Goal: Information Seeking & Learning: Learn about a topic

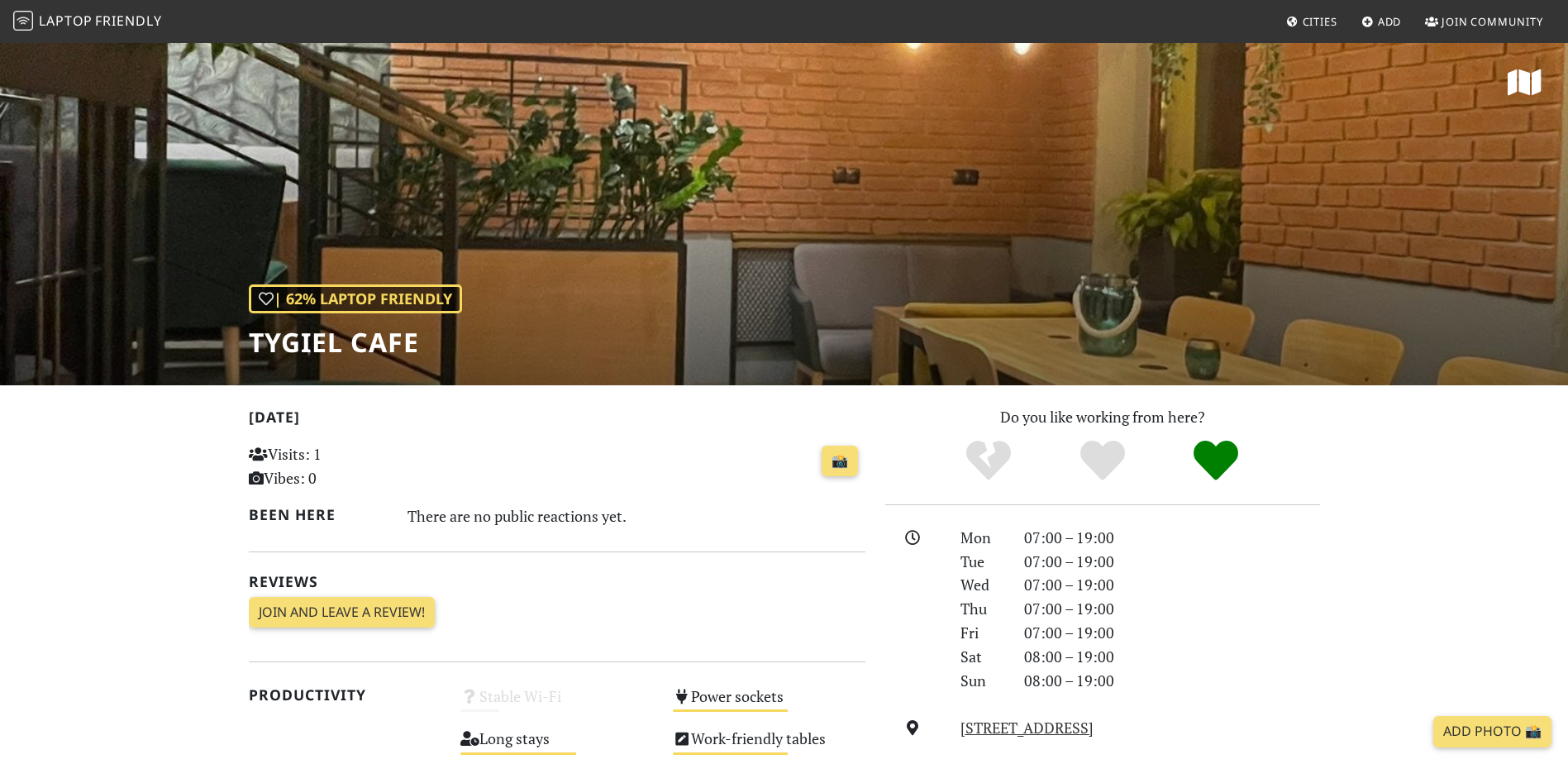
click at [78, 5] on nav "Laptop Friendly Cities Add Join Community" at bounding box center [784, 22] width 1568 height 43
click at [80, 9] on link "Laptop Friendly" at bounding box center [88, 22] width 149 height 29
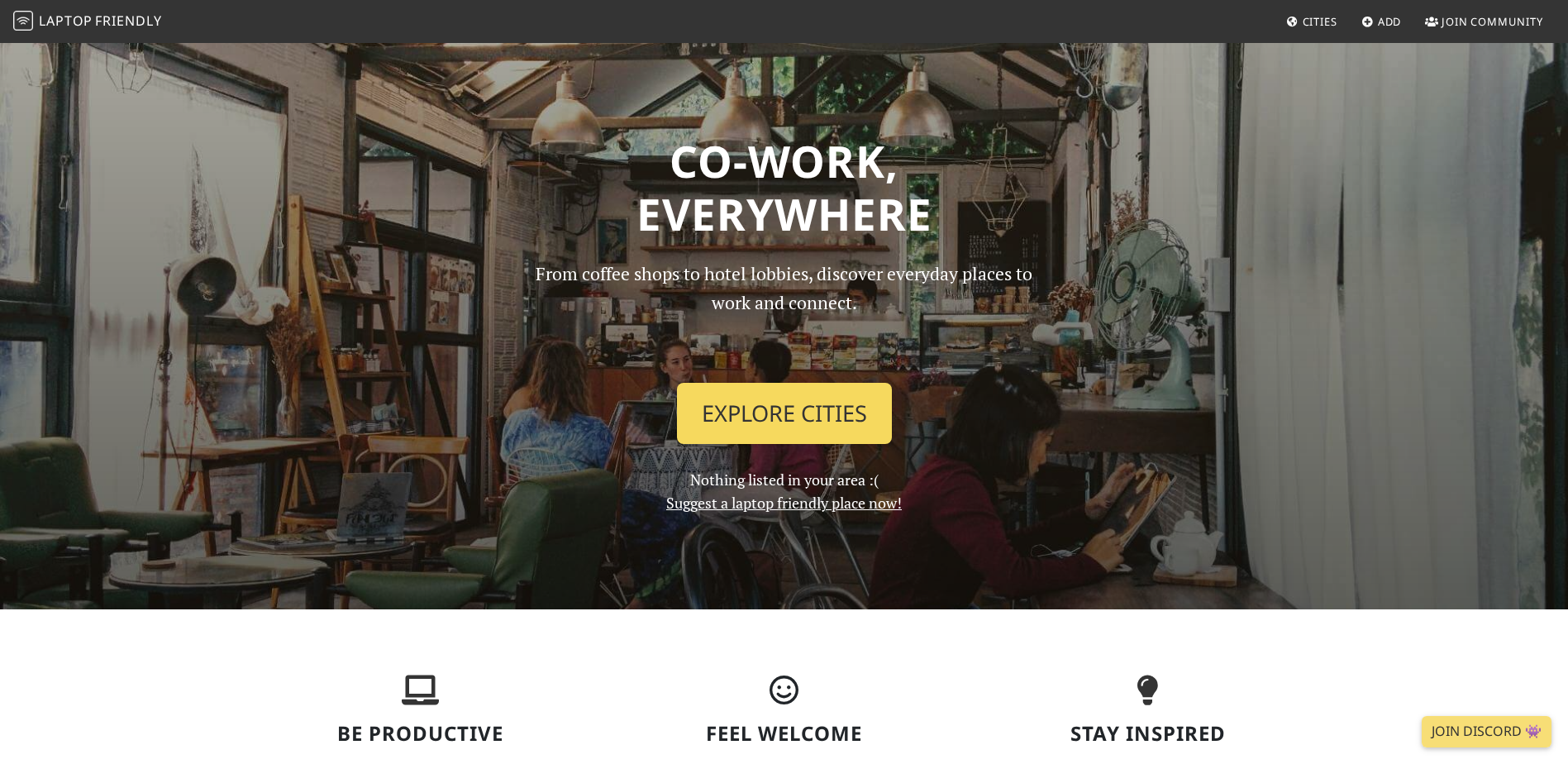
click at [832, 416] on link "Explore Cities" at bounding box center [784, 413] width 215 height 62
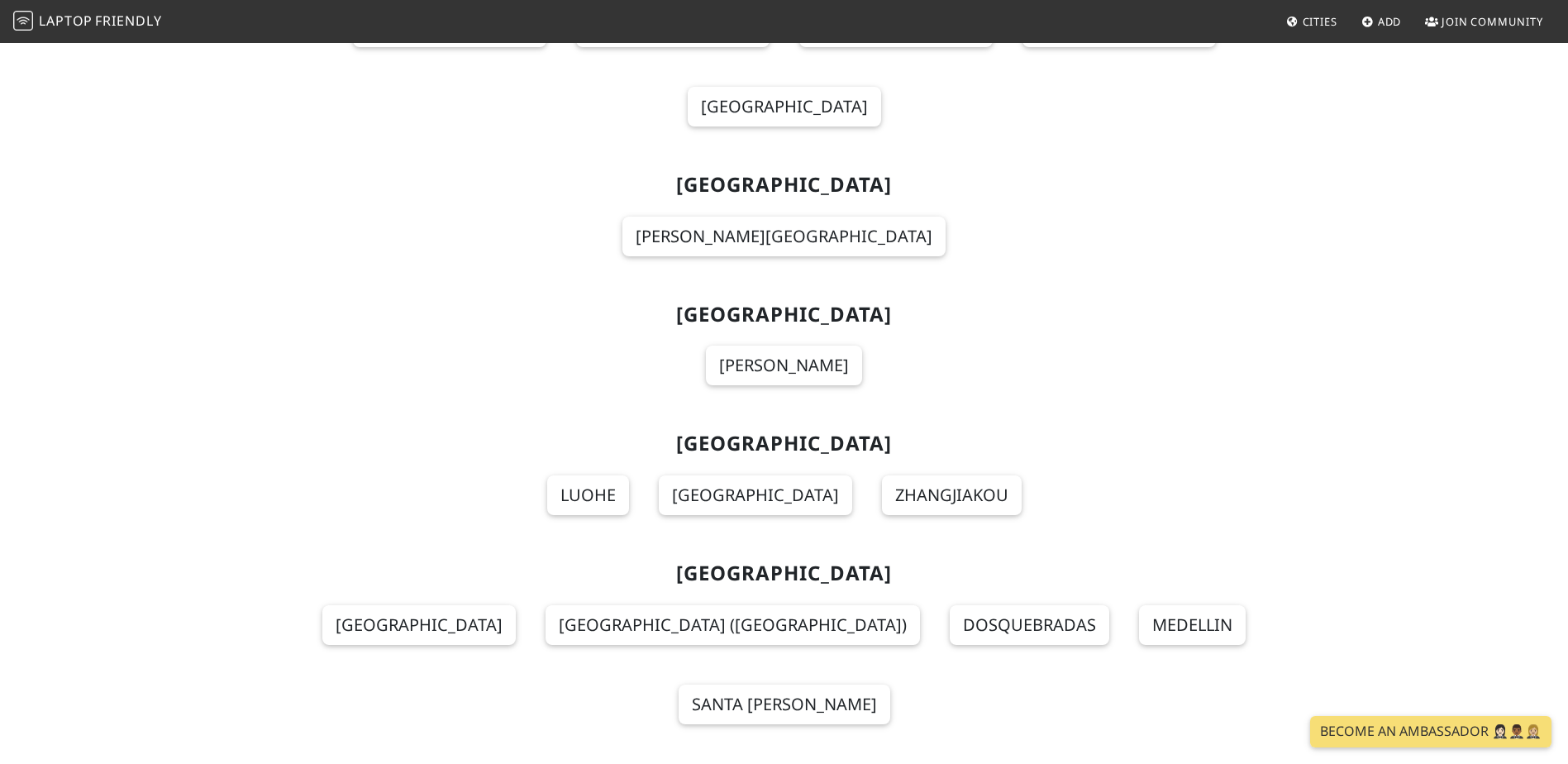
scroll to position [12839, 0]
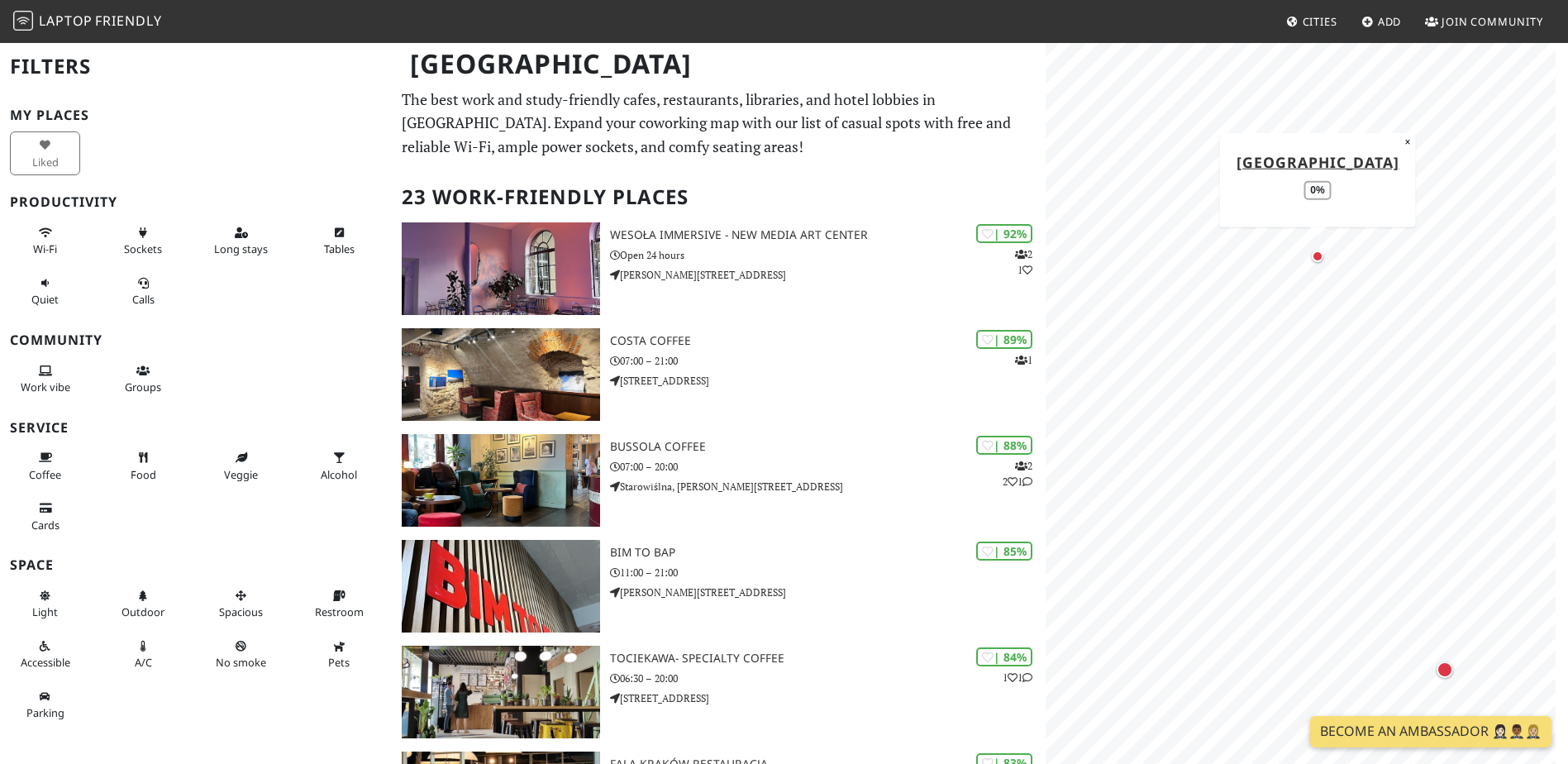
click at [1317, 256] on div "Map marker" at bounding box center [1317, 256] width 11 height 11
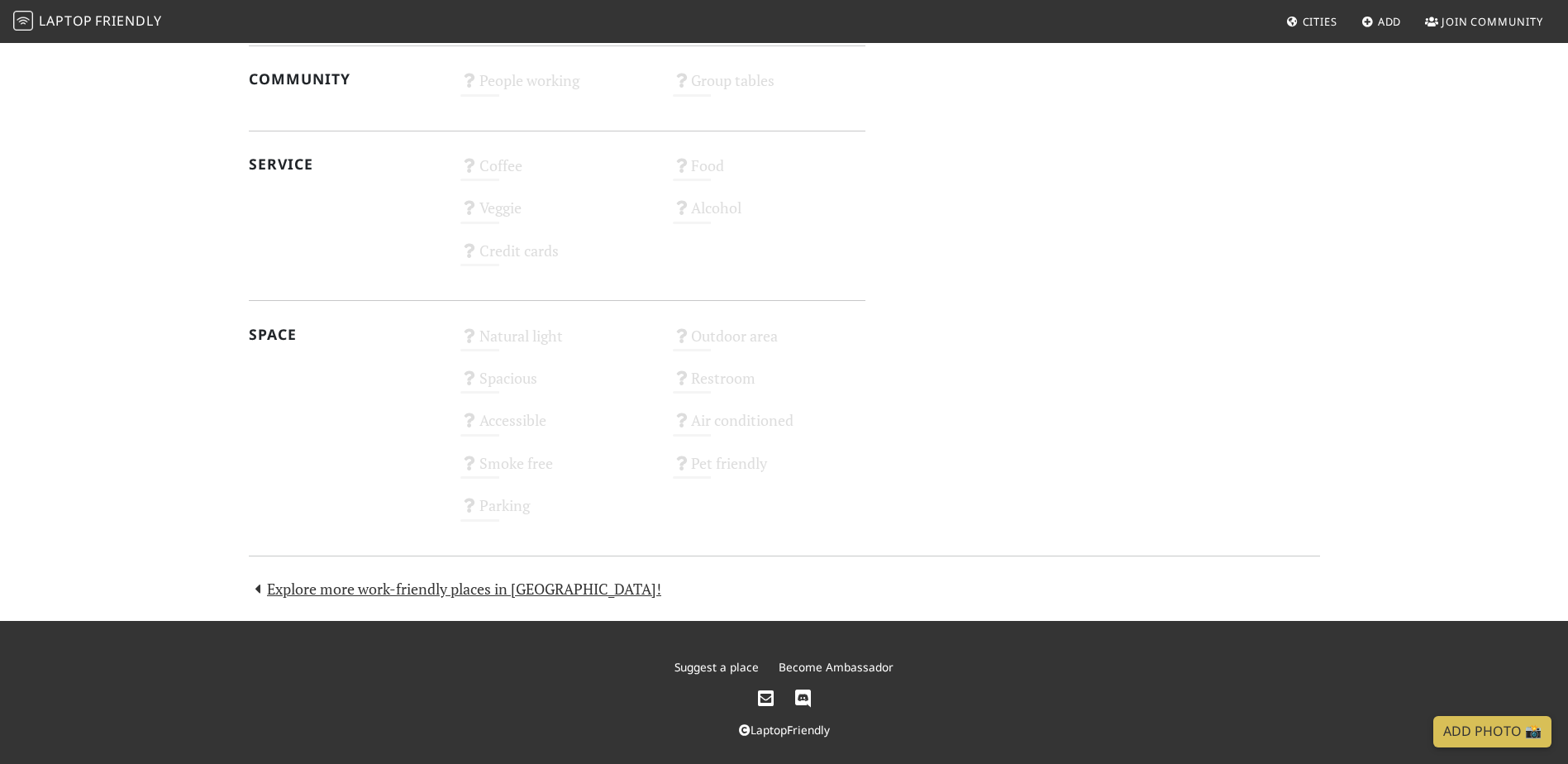
scroll to position [935, 0]
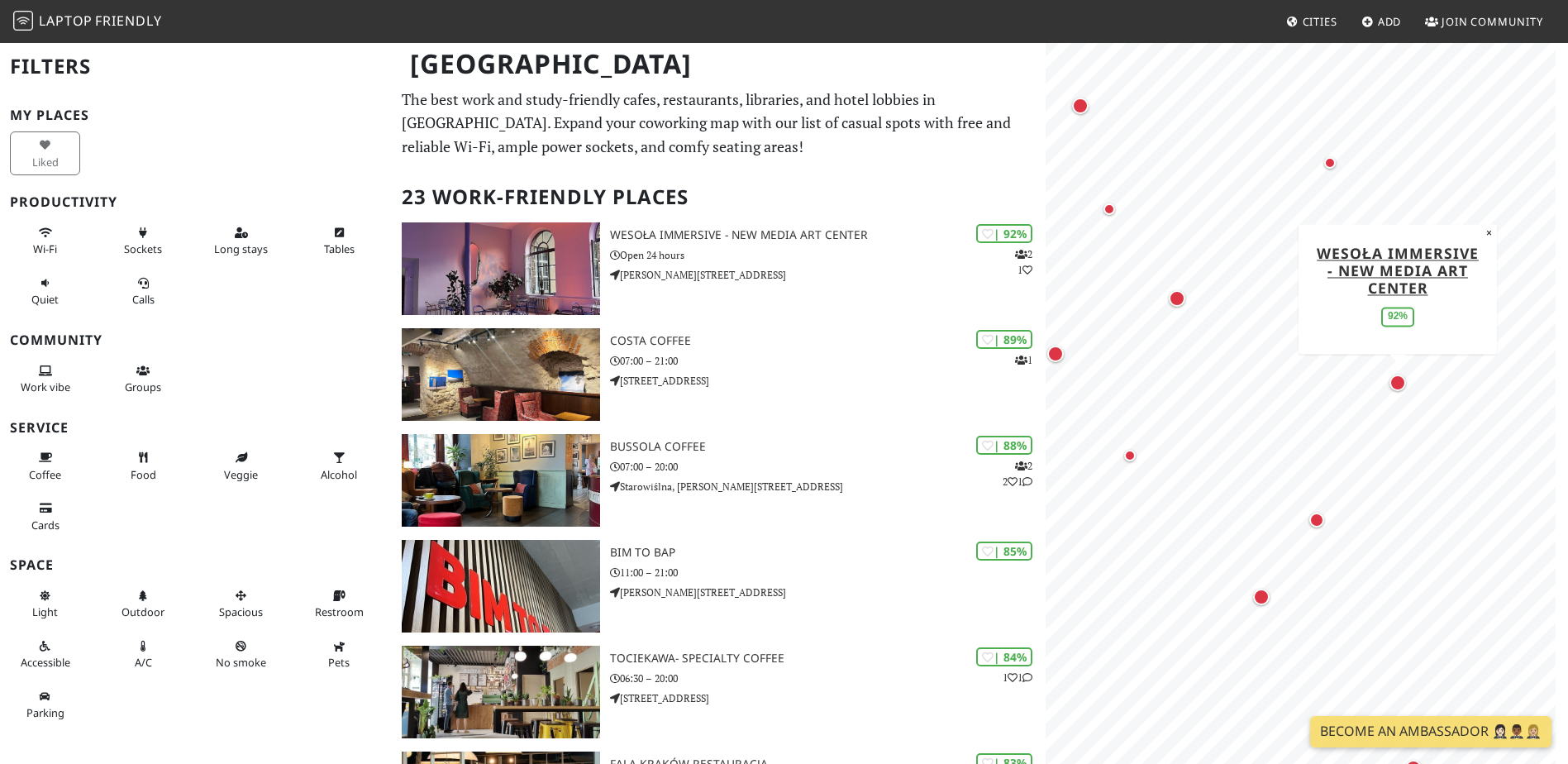
click at [1400, 380] on div "Map marker" at bounding box center [1397, 382] width 16 height 16
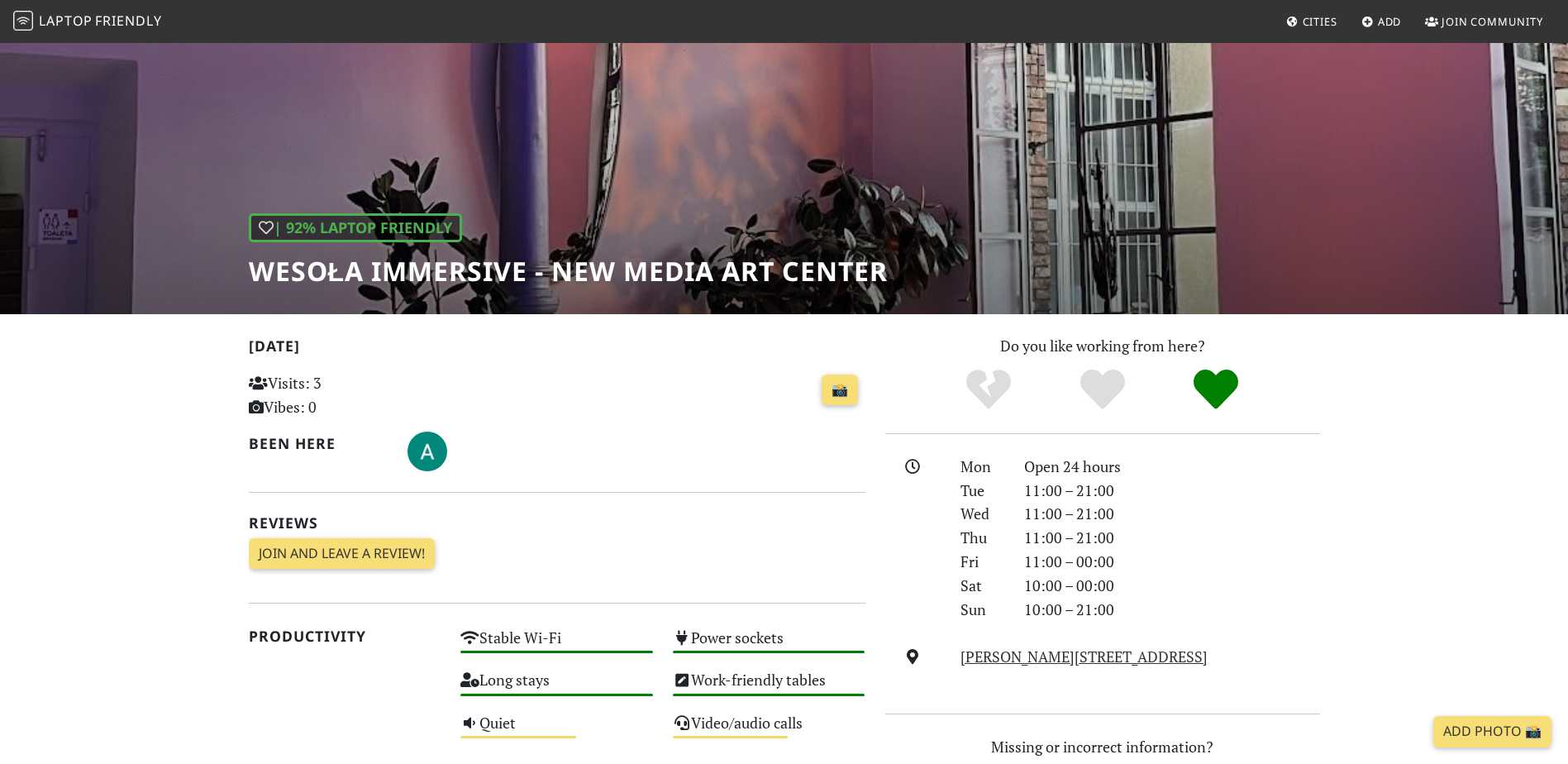
scroll to position [414, 0]
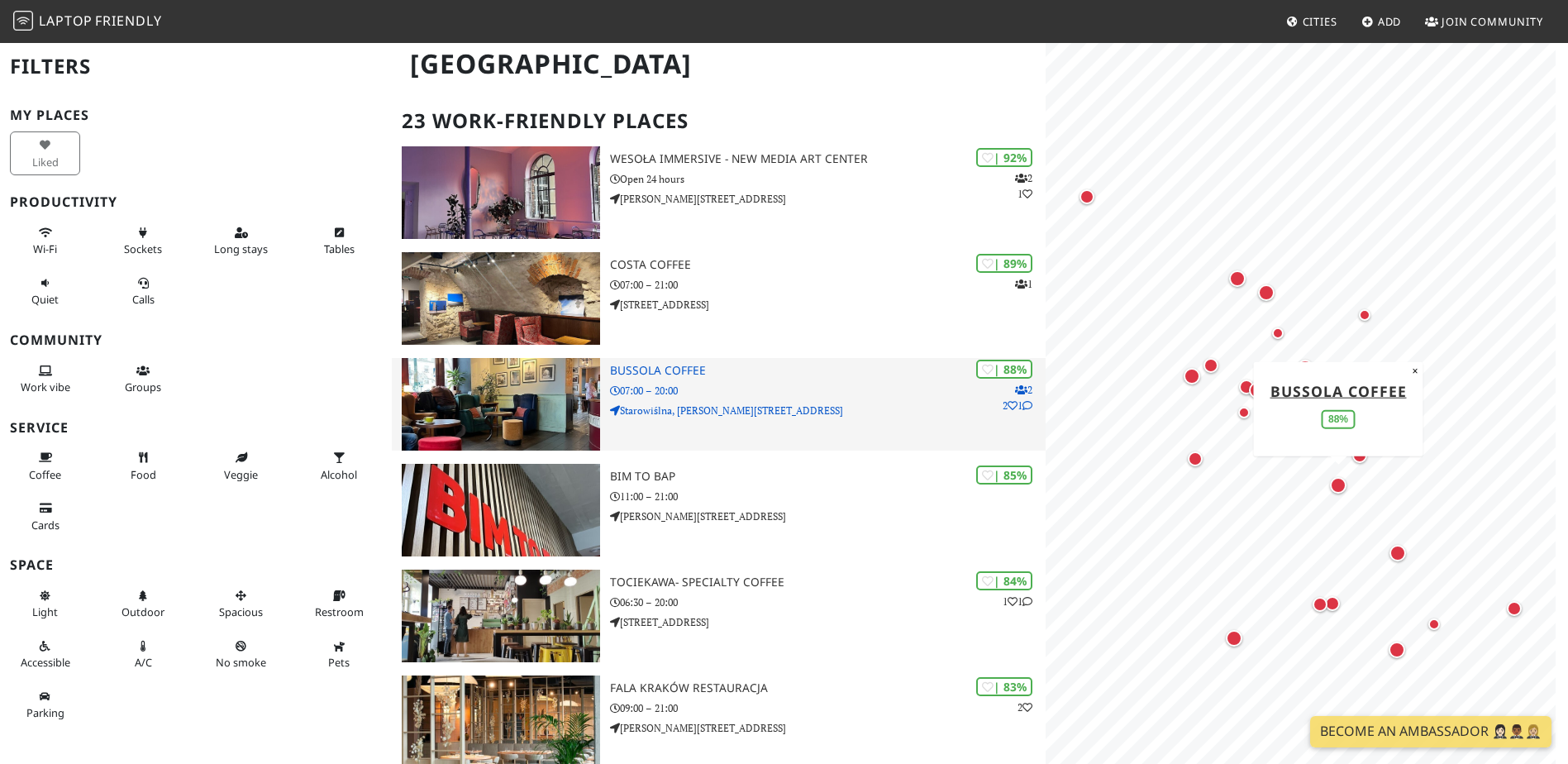
scroll to position [82, 0]
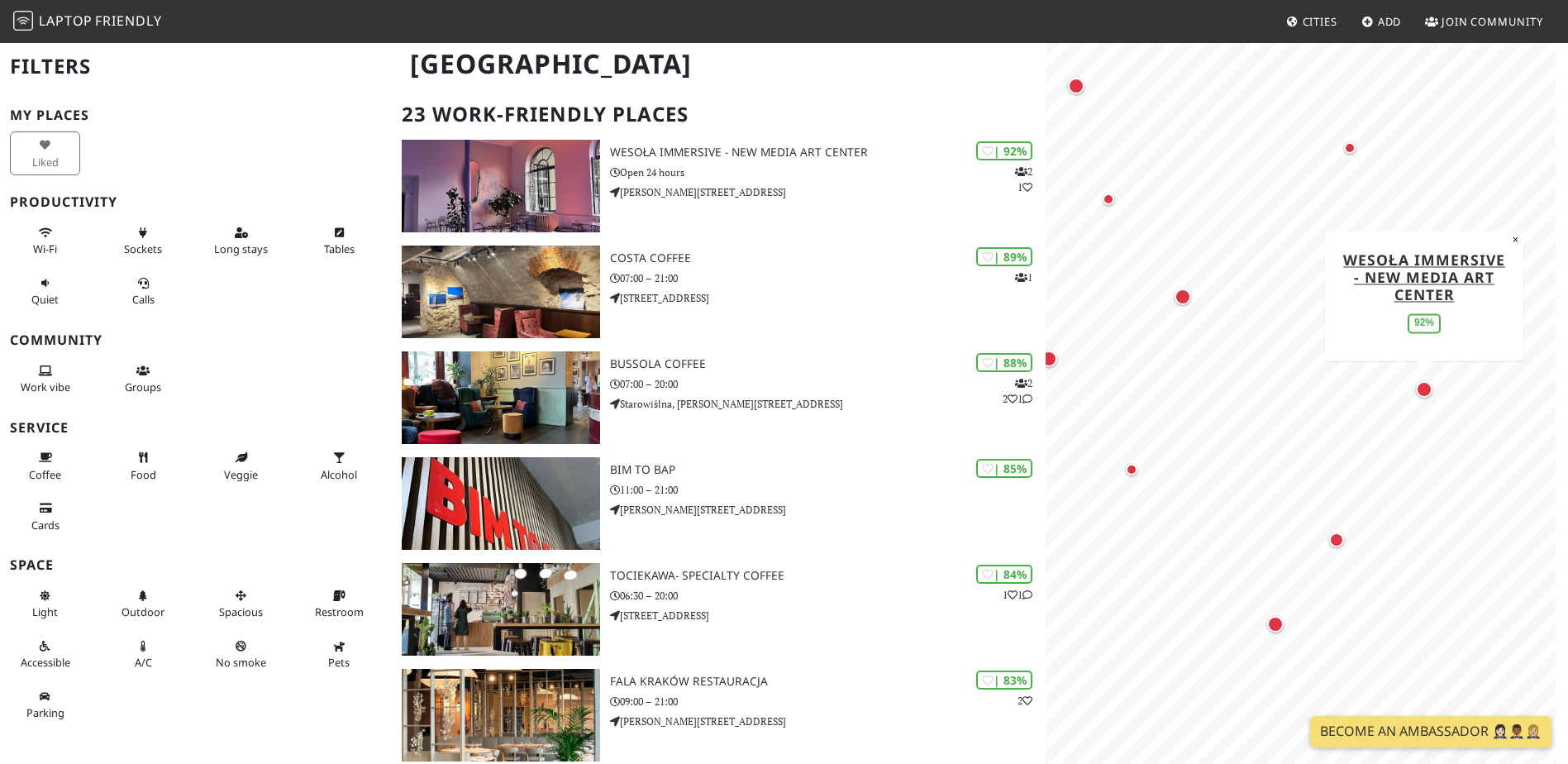
click at [1431, 391] on div "Map marker" at bounding box center [1423, 389] width 16 height 16
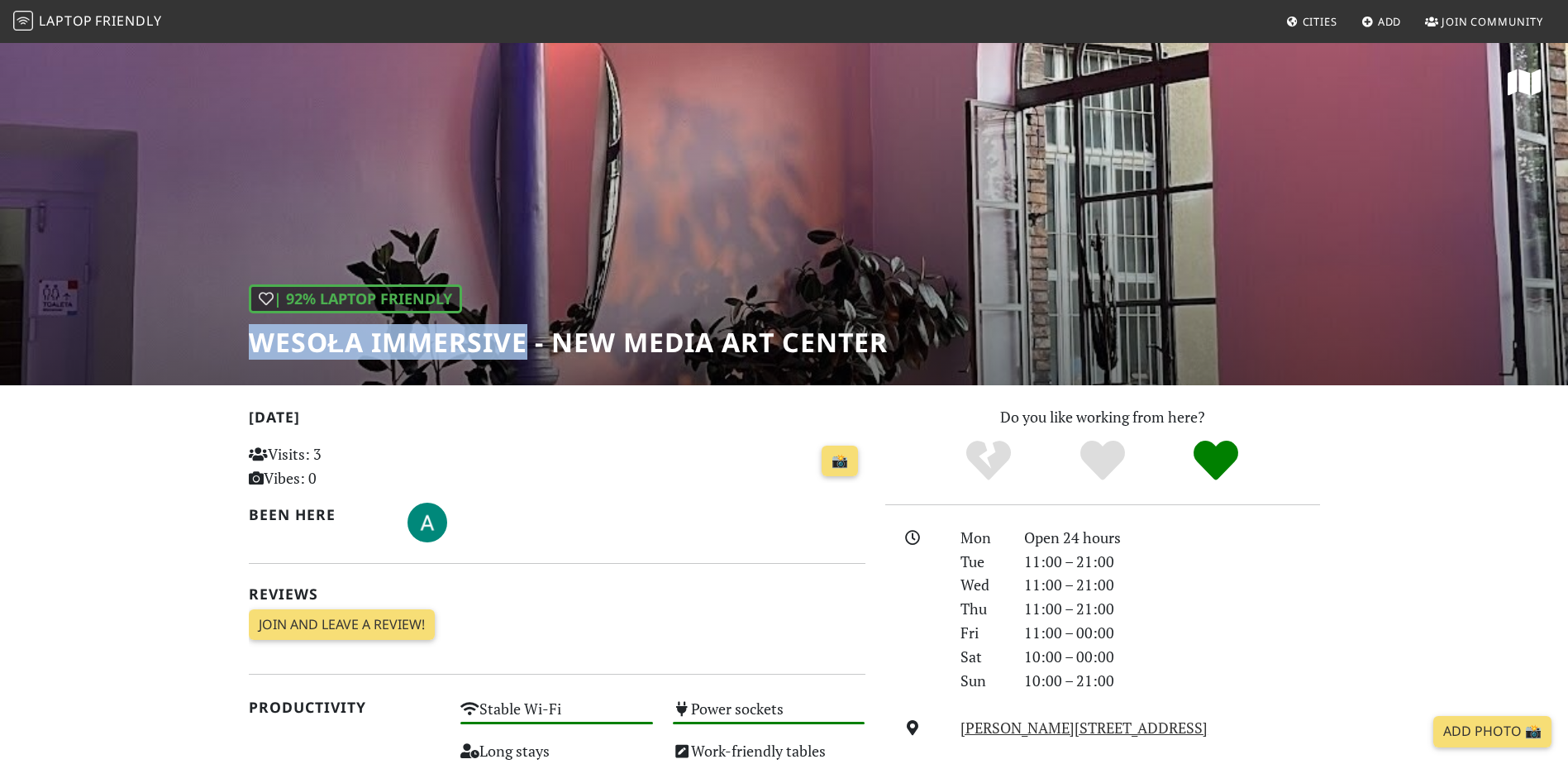
drag, startPoint x: 523, startPoint y: 347, endPoint x: 245, endPoint y: 340, distance: 278.1
click at [245, 340] on div "| 92% Laptop Friendly Wesoła Immersive - New Media Art Center" at bounding box center [784, 213] width 1568 height 344
copy h1 "Wesoła Immersive"
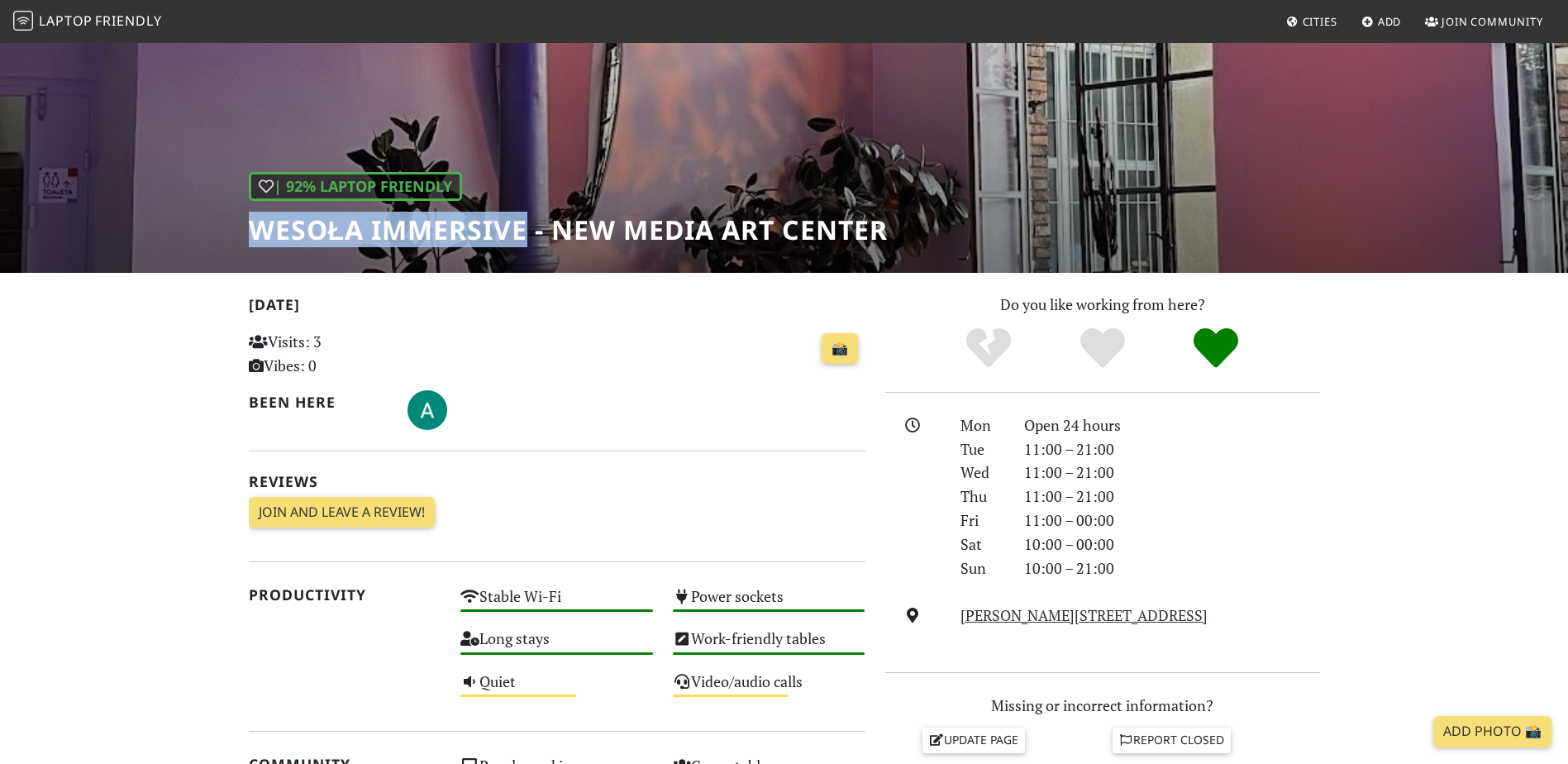
scroll to position [82, 0]
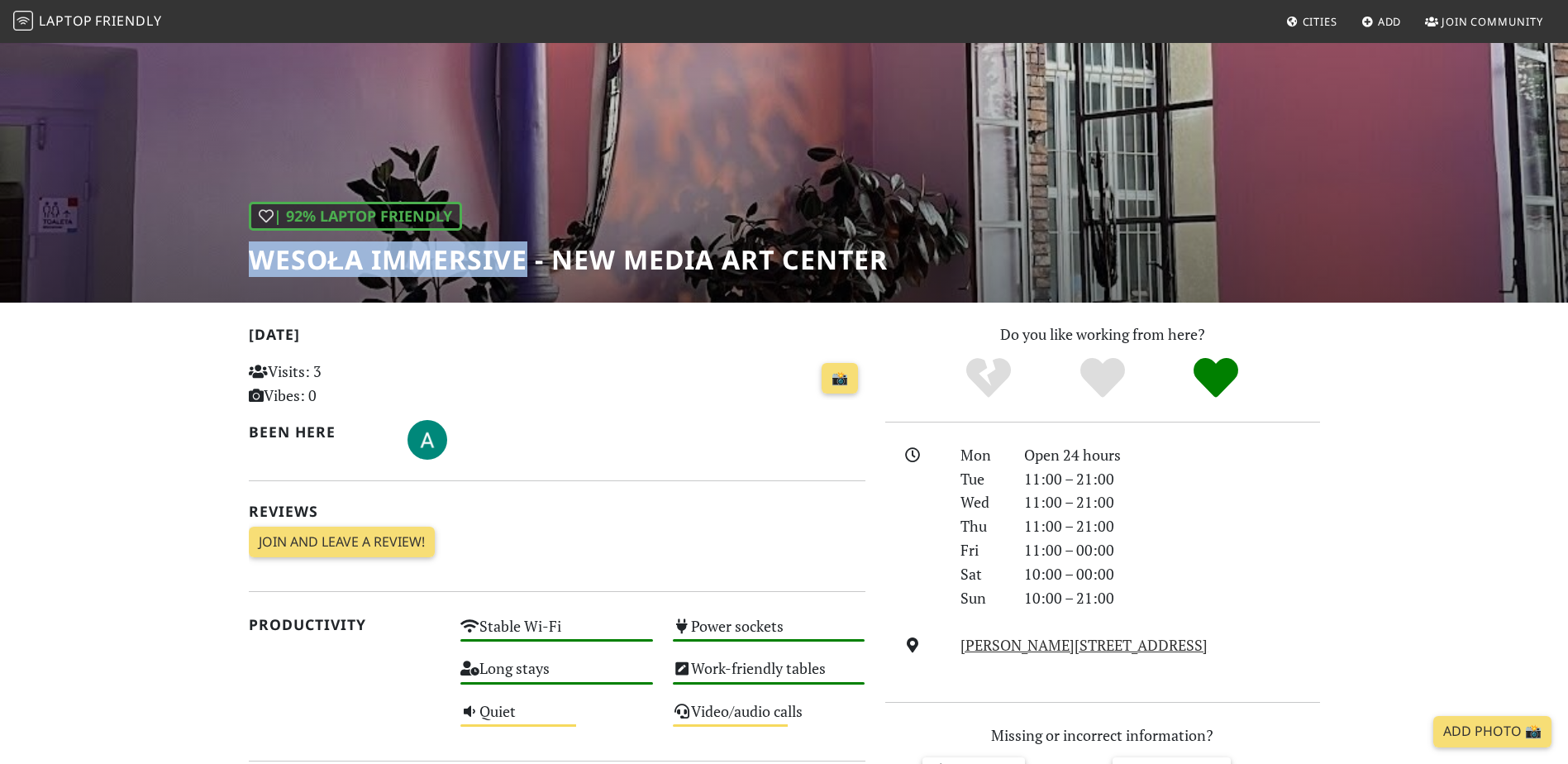
click at [464, 264] on h1 "Wesoła Immersive - New Media Art Center" at bounding box center [569, 259] width 640 height 31
drag, startPoint x: 246, startPoint y: 258, endPoint x: 530, endPoint y: 258, distance: 284.0
click at [530, 258] on div "| 92% Laptop Friendly Wesoła Immersive - New Media Art Center" at bounding box center [784, 130] width 1568 height 344
copy h1 "Wesoła Immersive"
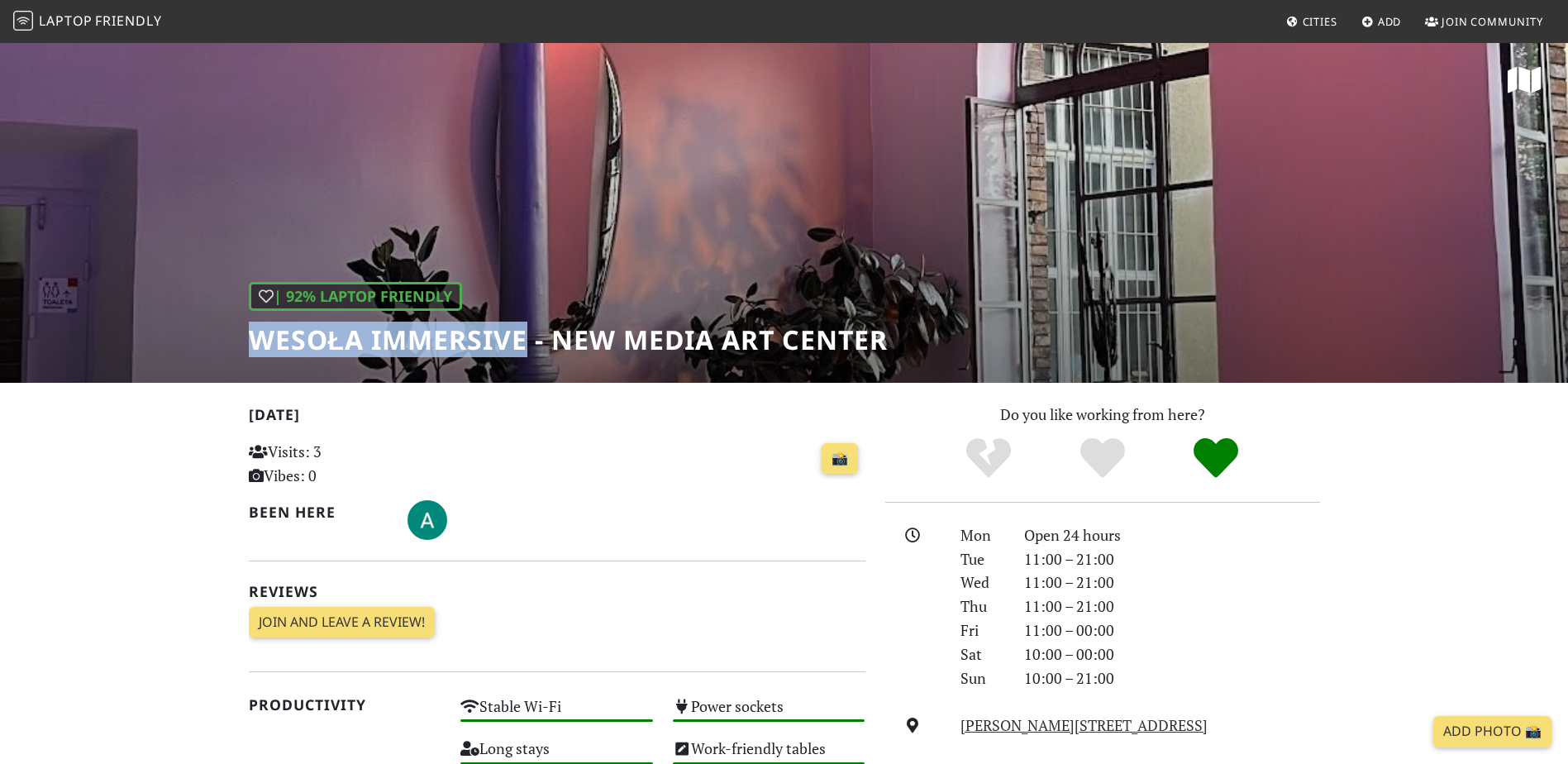
scroll to position [0, 0]
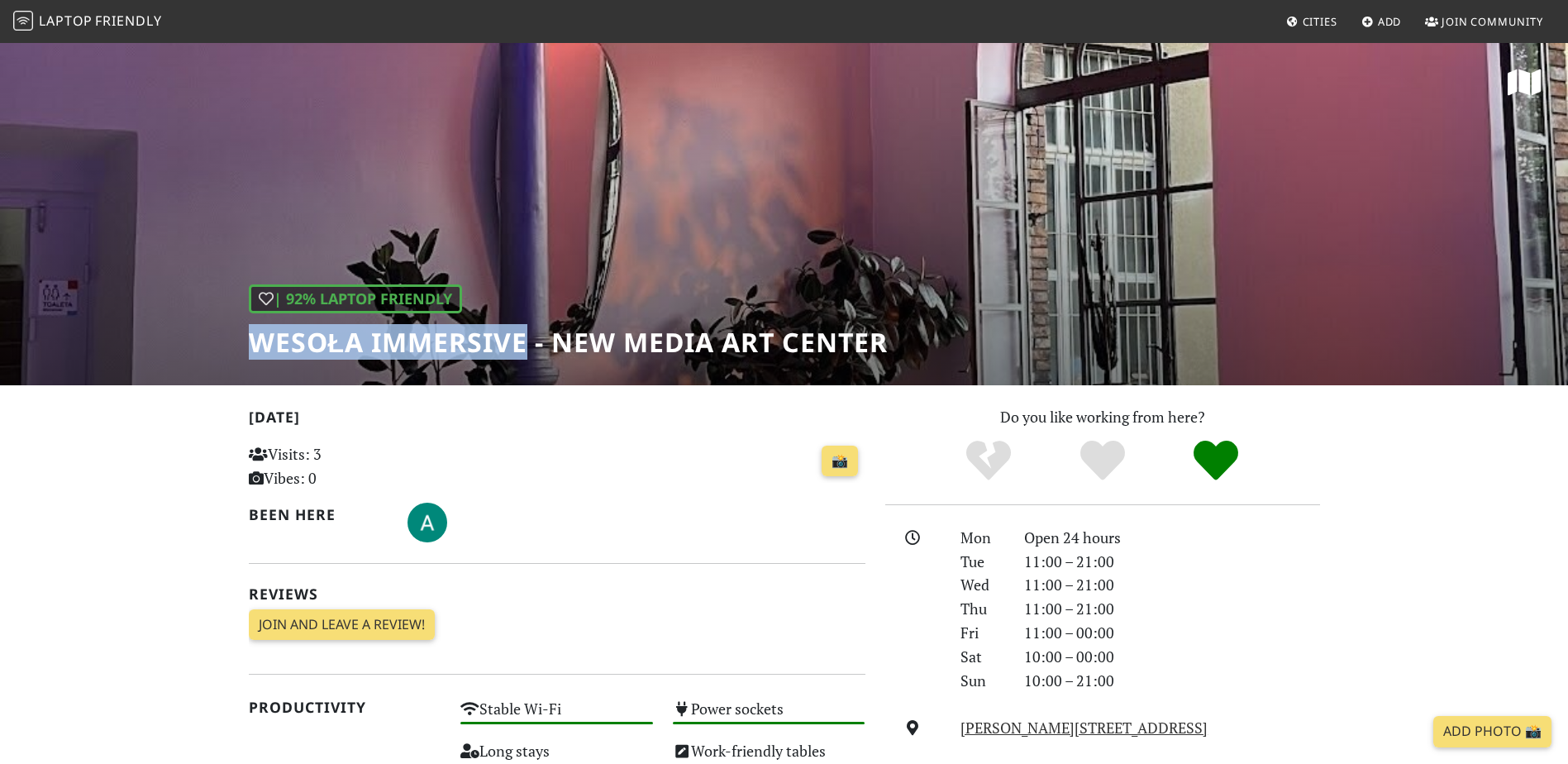
click at [58, 15] on span "Laptop" at bounding box center [66, 20] width 54 height 18
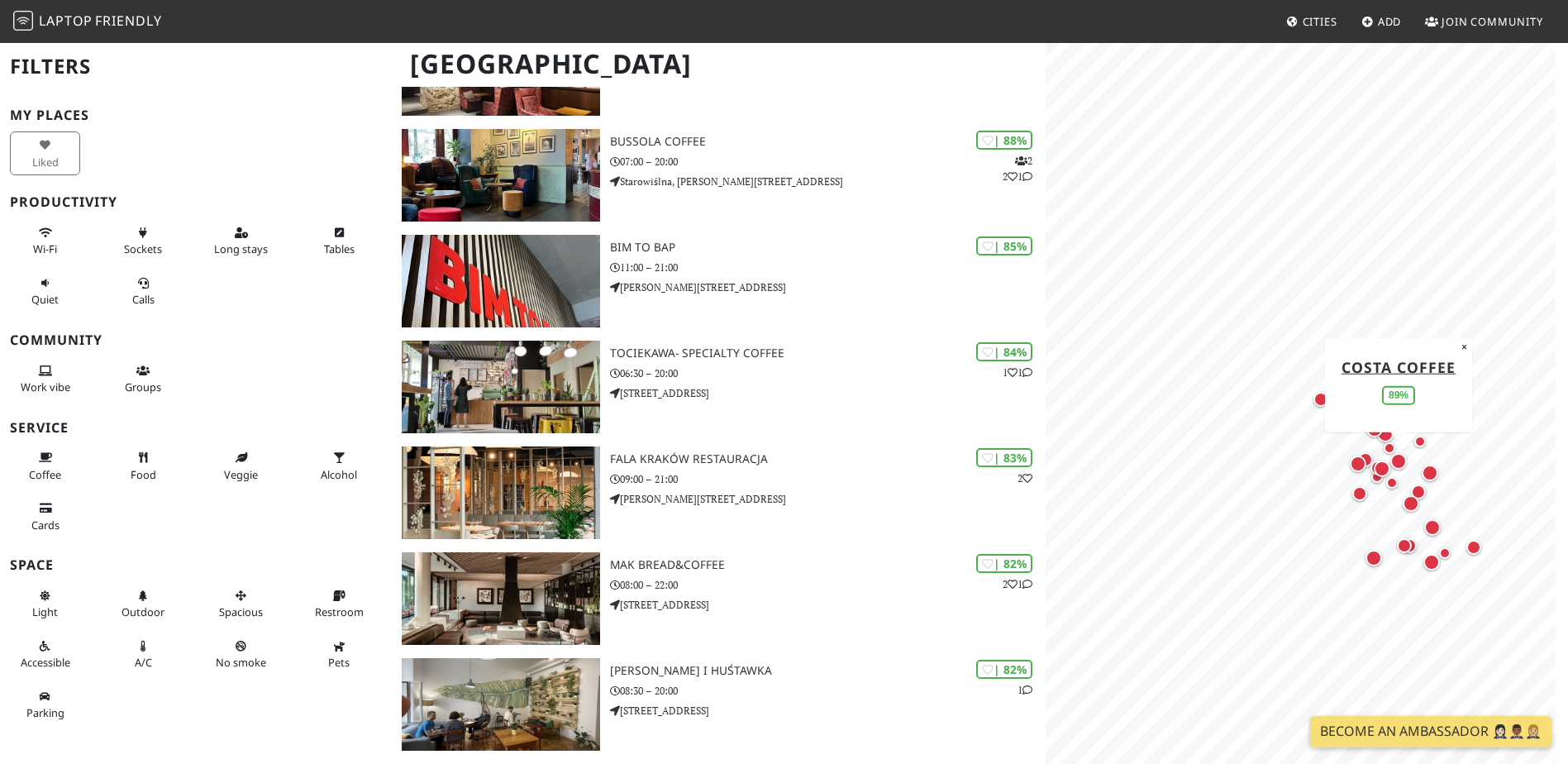
scroll to position [330, 0]
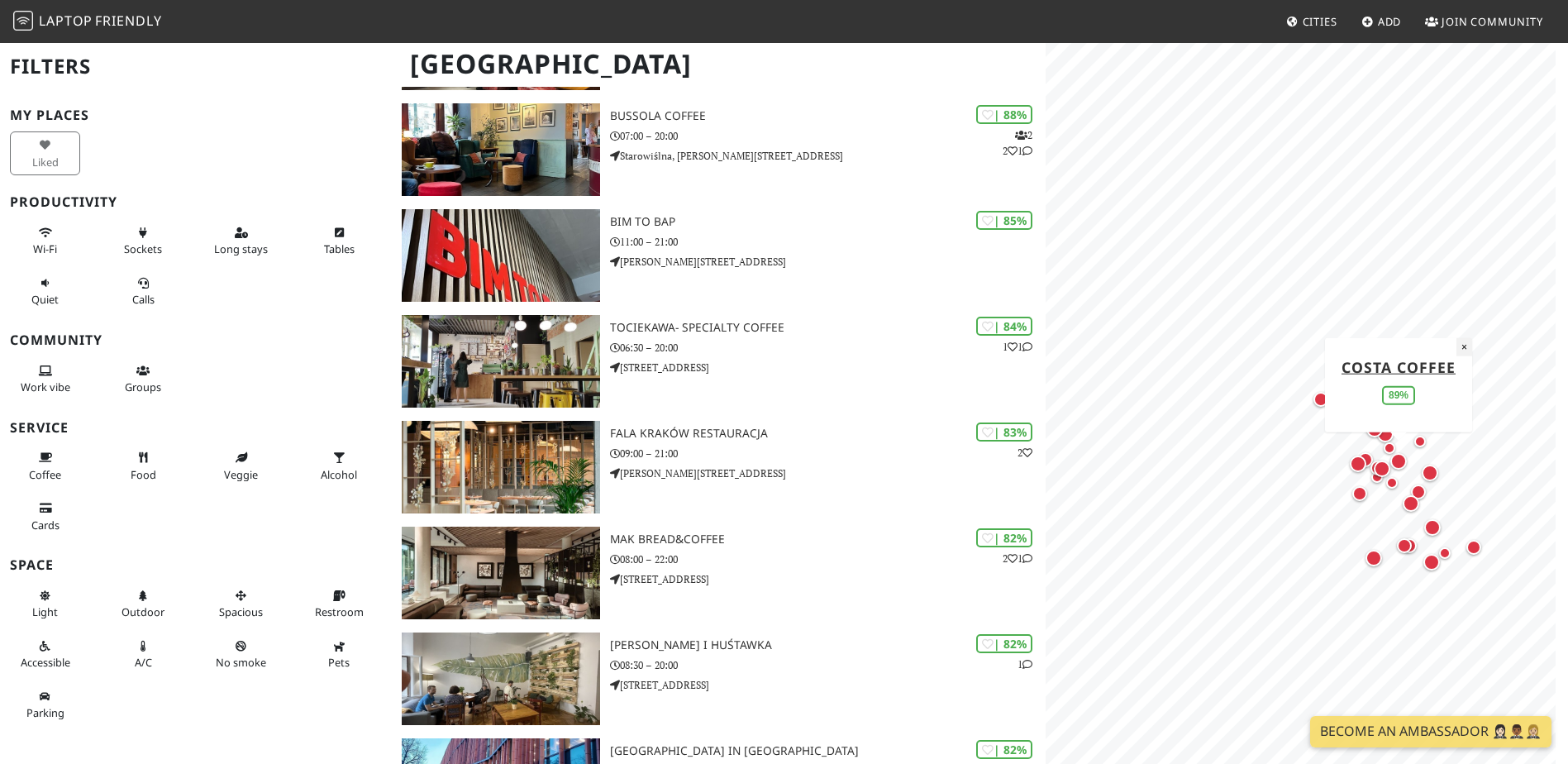
click at [1466, 349] on button "×" at bounding box center [1464, 346] width 16 height 18
click at [218, 148] on div "Liked" at bounding box center [196, 153] width 392 height 50
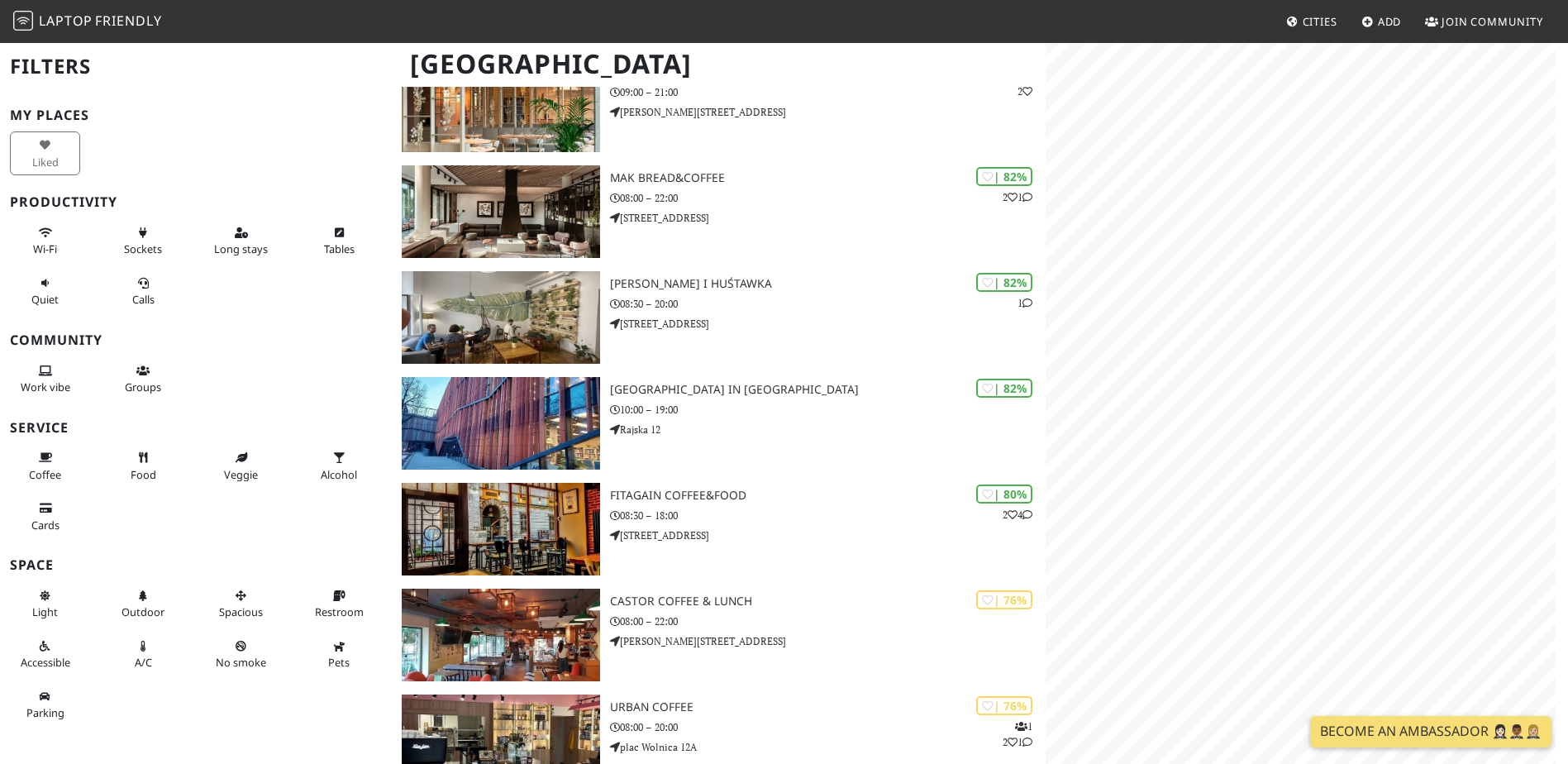
scroll to position [744, 0]
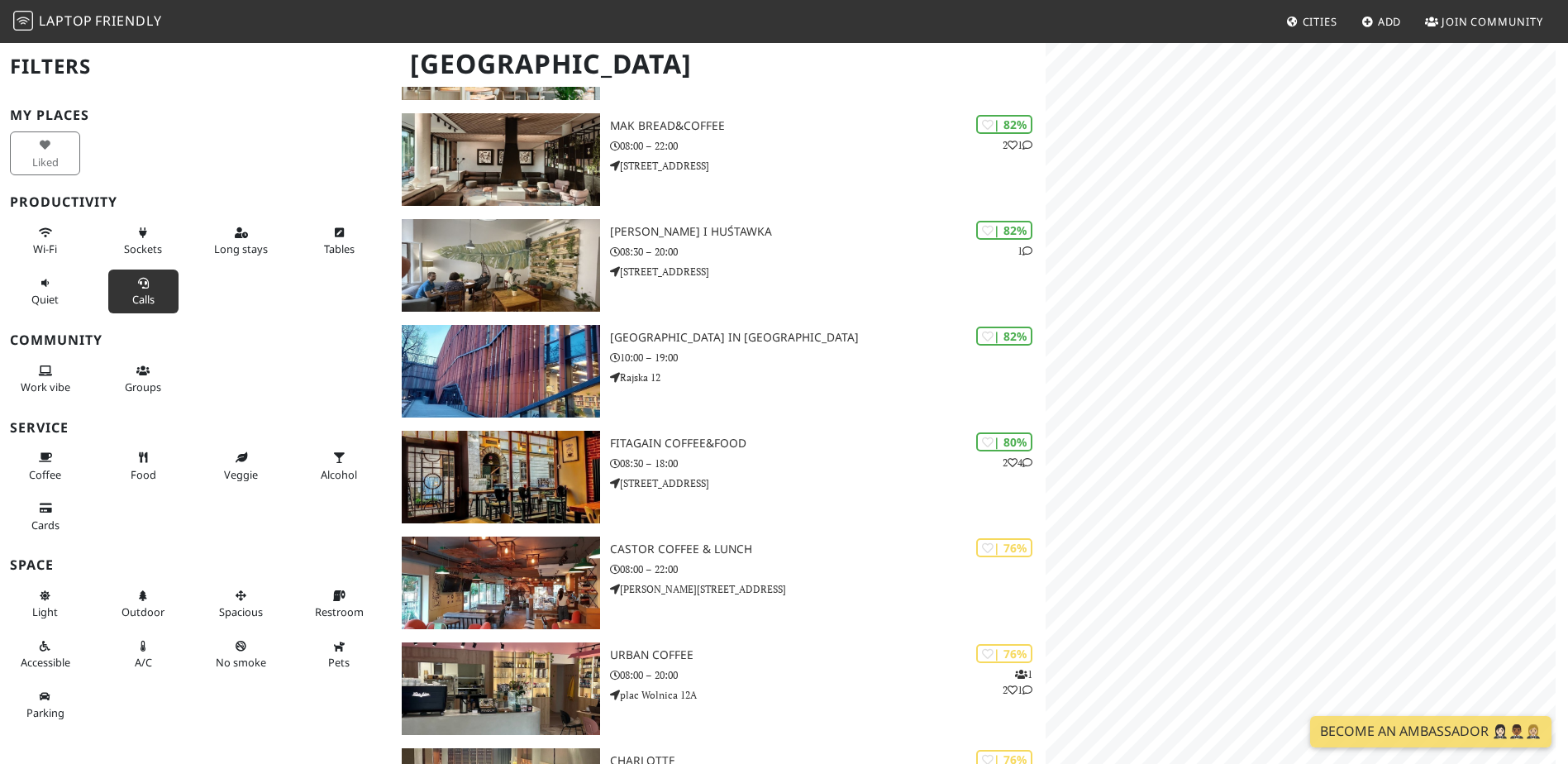
click at [154, 288] on button "Calls" at bounding box center [143, 291] width 70 height 44
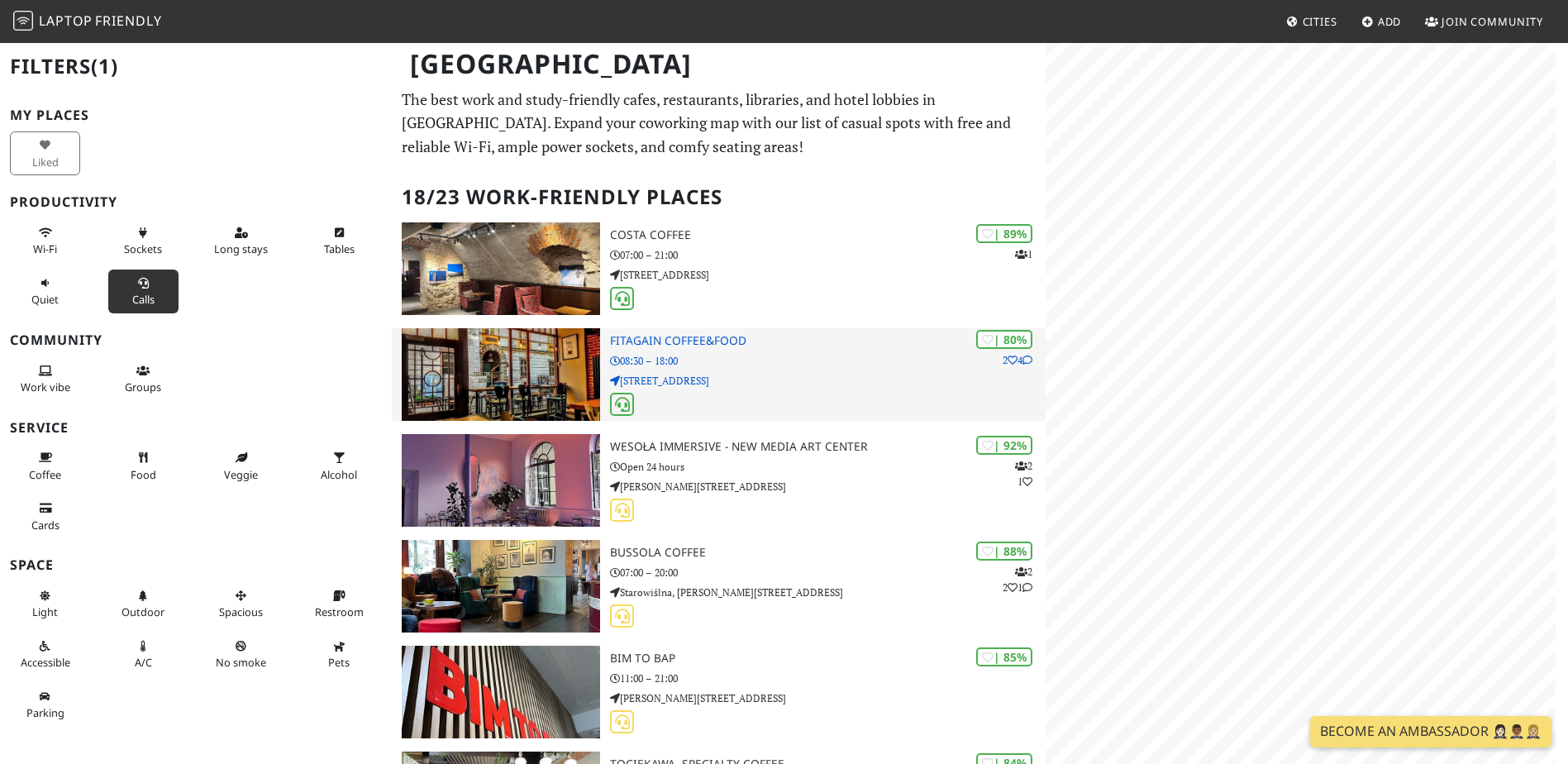
scroll to position [0, 0]
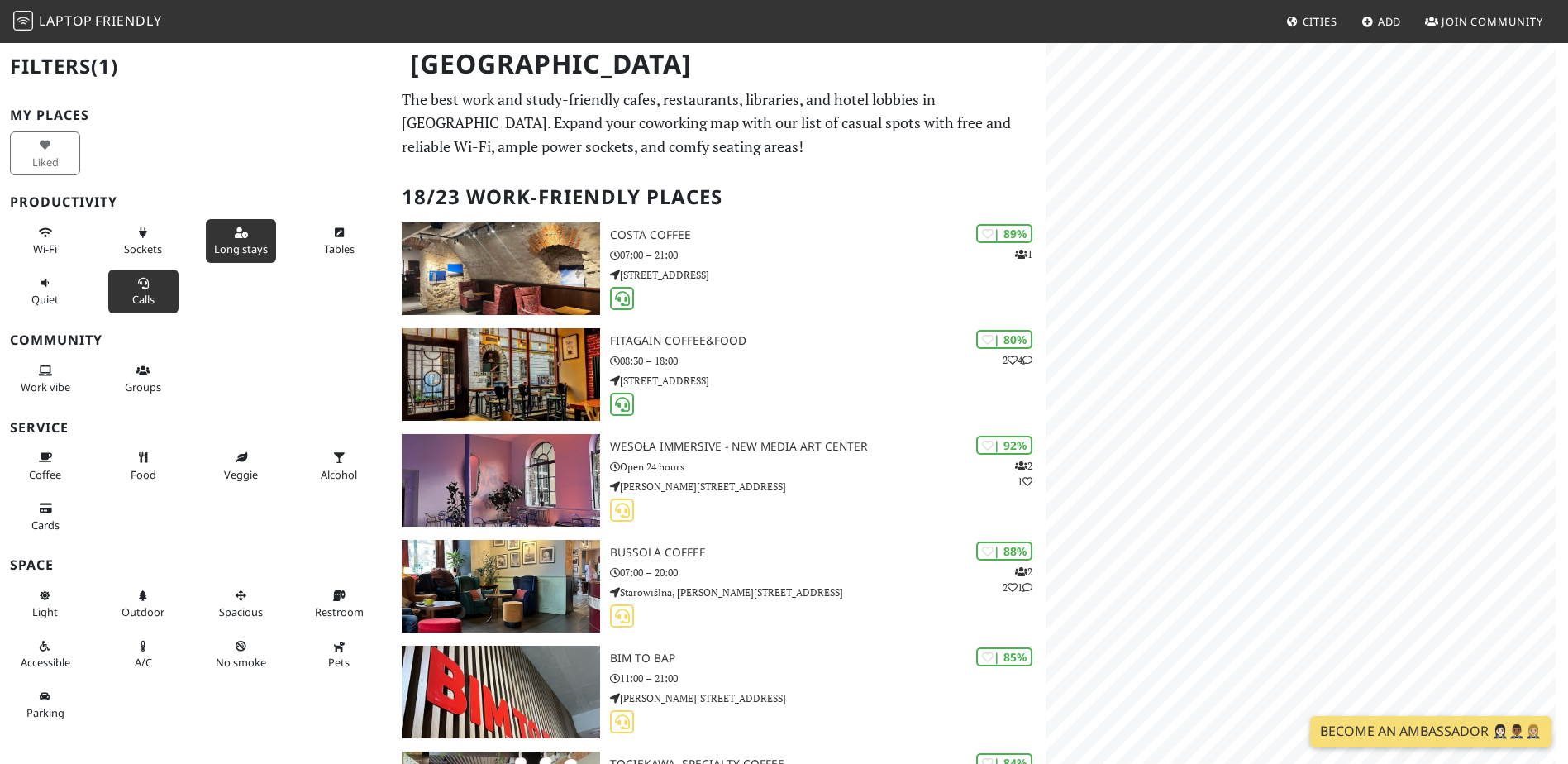
click at [241, 239] on button "Long stays" at bounding box center [240, 241] width 70 height 44
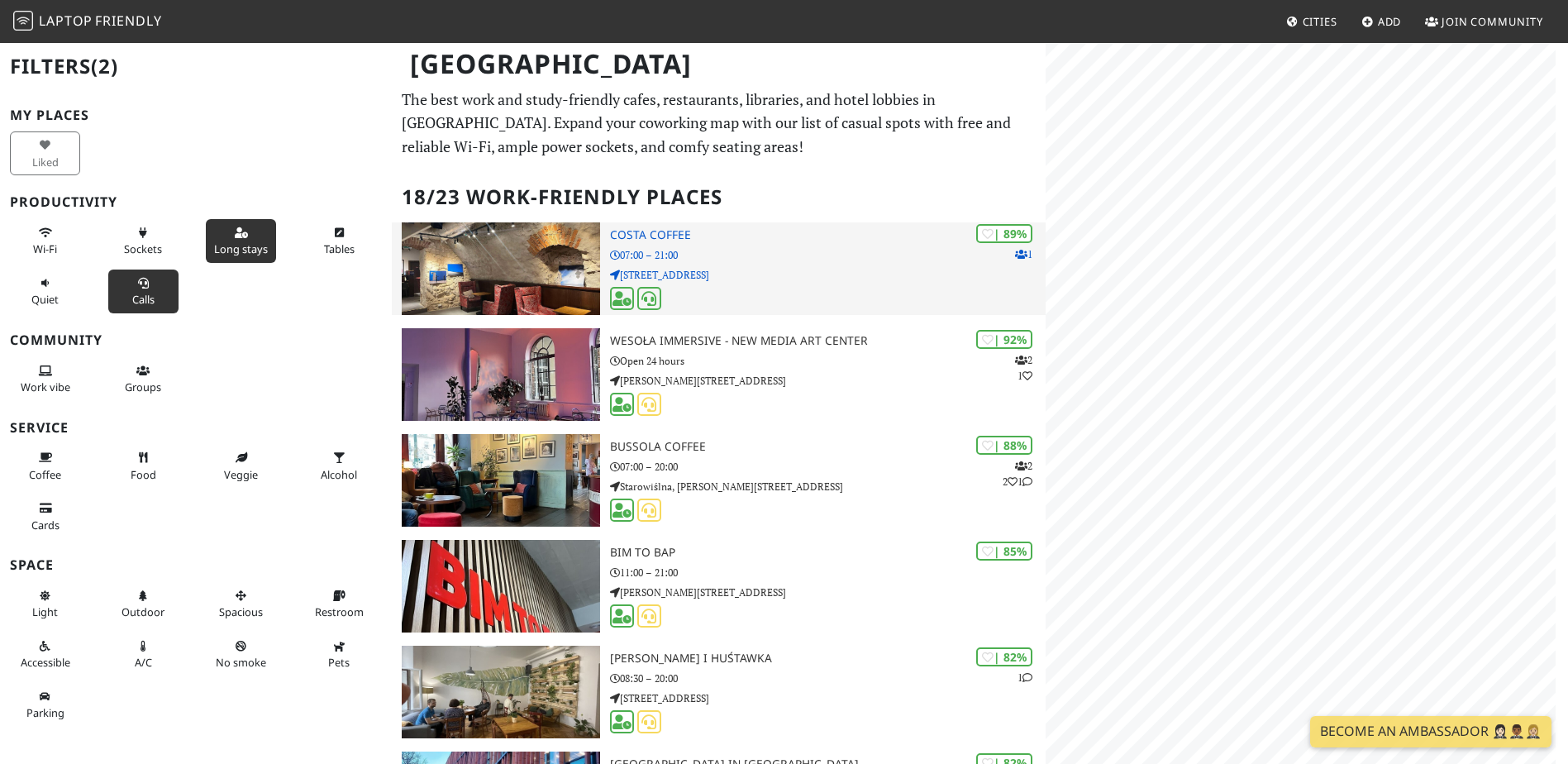
click at [789, 303] on div at bounding box center [828, 300] width 435 height 26
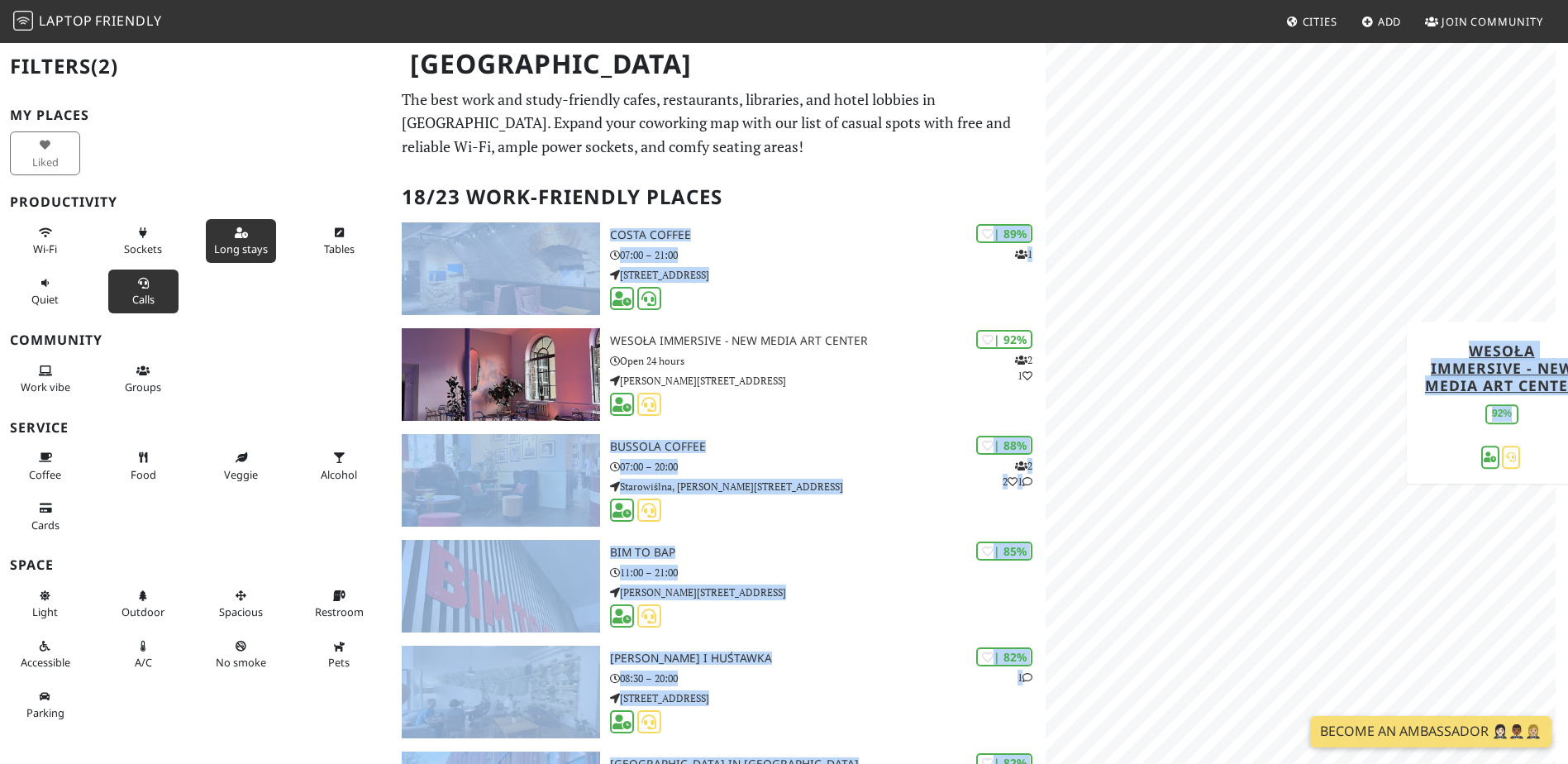
drag, startPoint x: 1411, startPoint y: 454, endPoint x: 988, endPoint y: 423, distance: 424.1
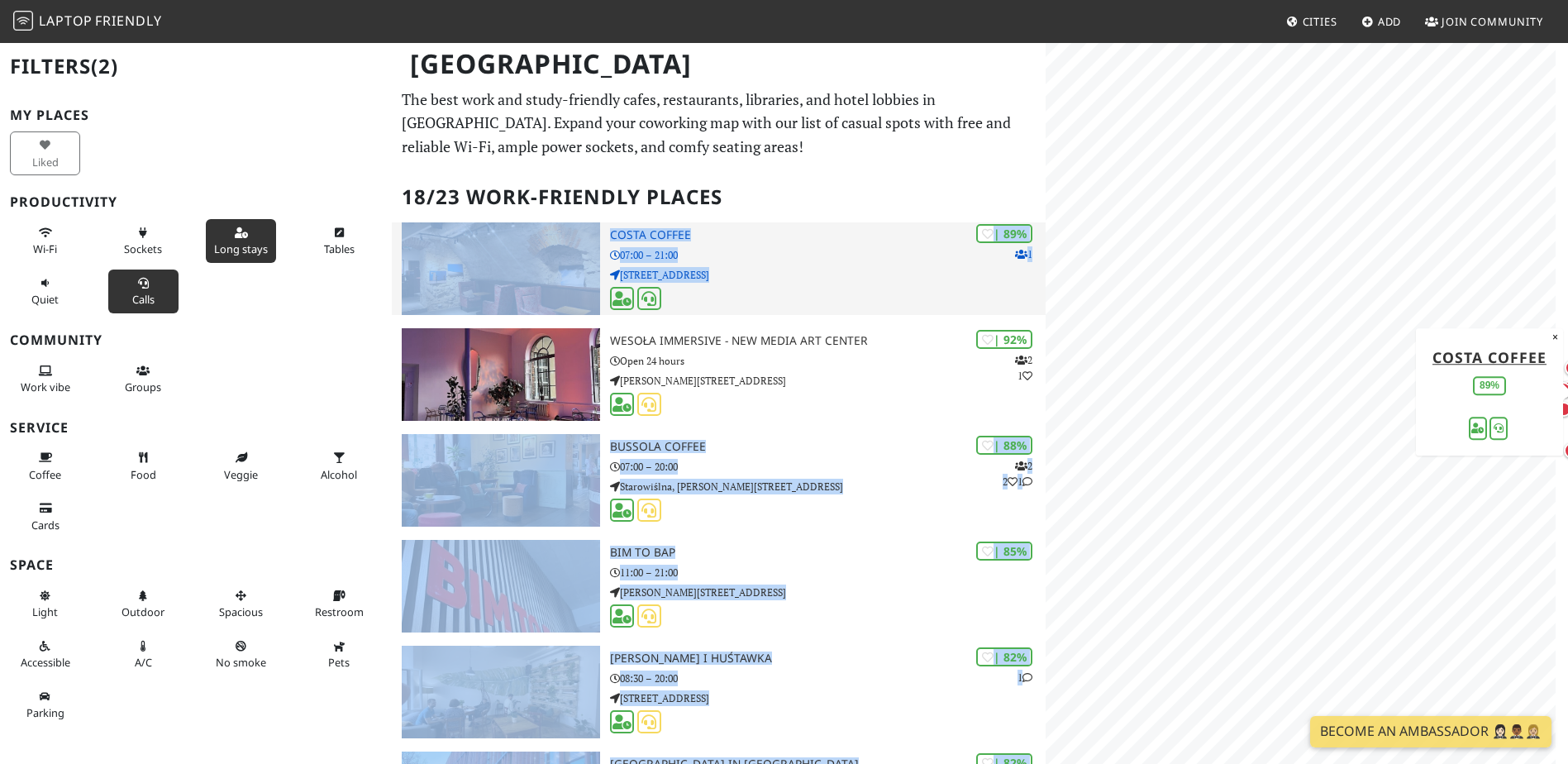
click at [789, 284] on div "| 89% 1 Costa Coffee 07:00 – 21:00 Floriańska 57" at bounding box center [828, 268] width 435 height 93
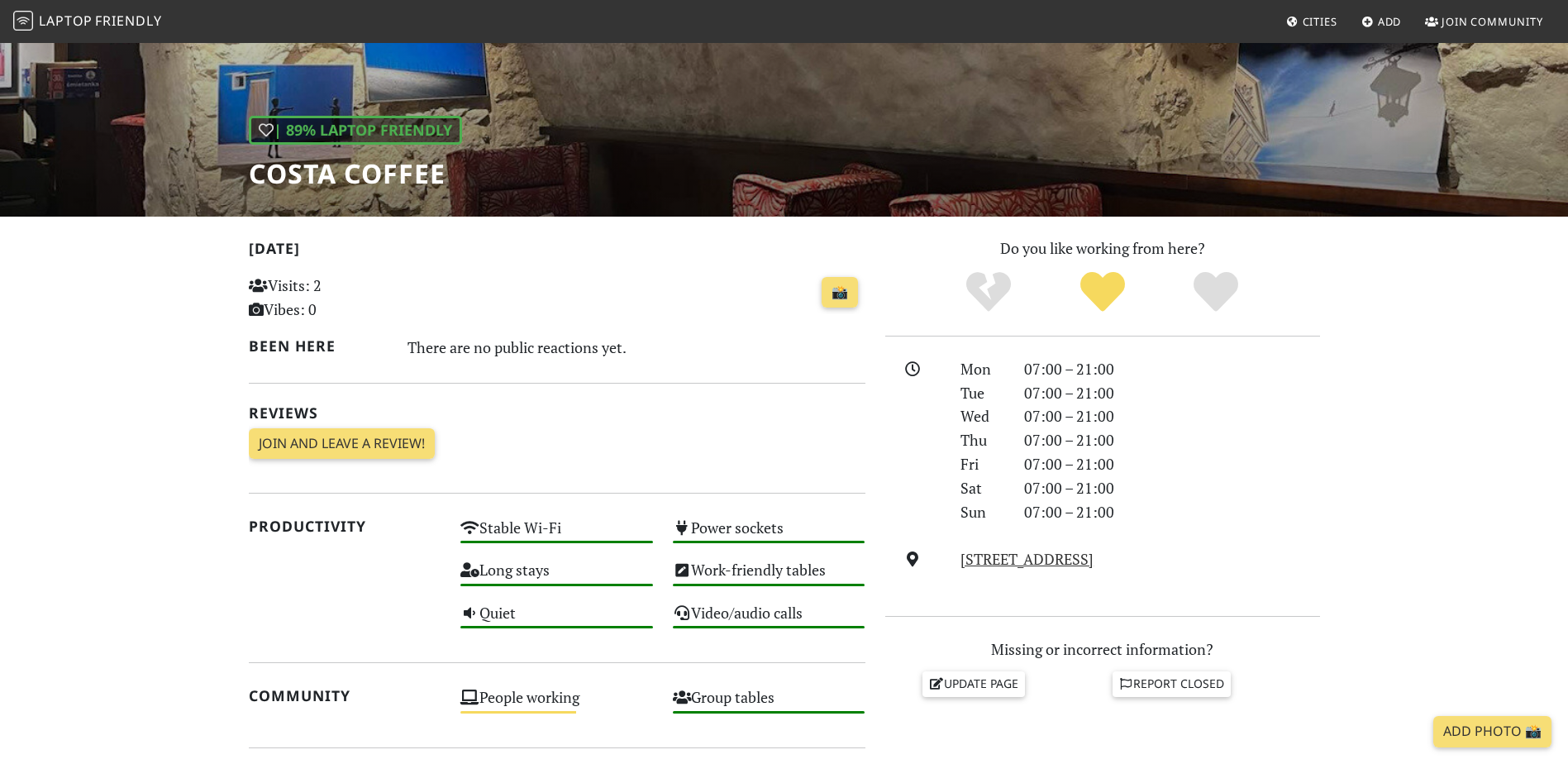
scroll to position [82, 0]
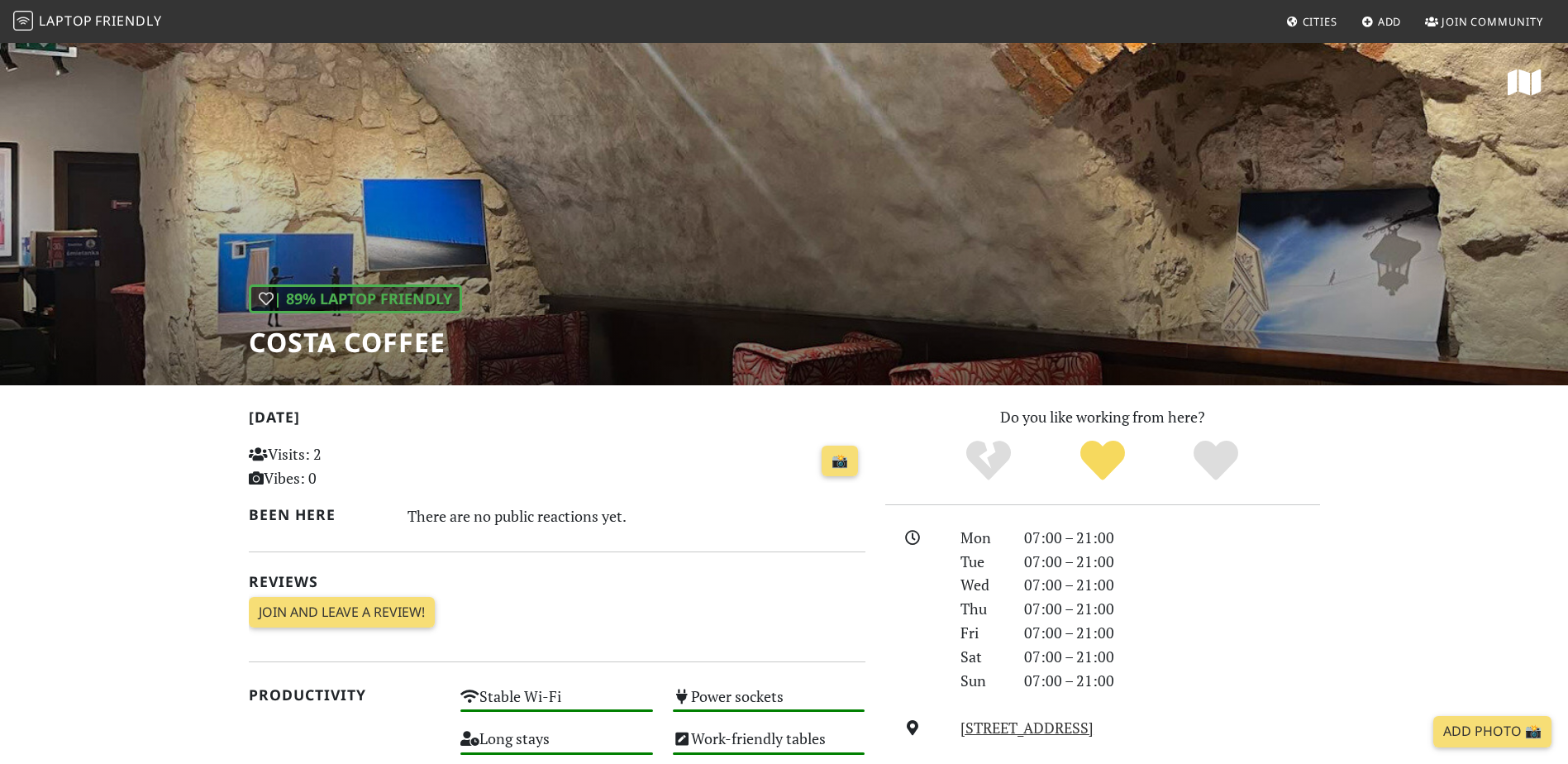
click at [834, 228] on div "| 89% Laptop Friendly Costa Coffee" at bounding box center [784, 213] width 1568 height 344
click at [550, 150] on div "| 89% Laptop Friendly Costa Coffee" at bounding box center [784, 213] width 1568 height 344
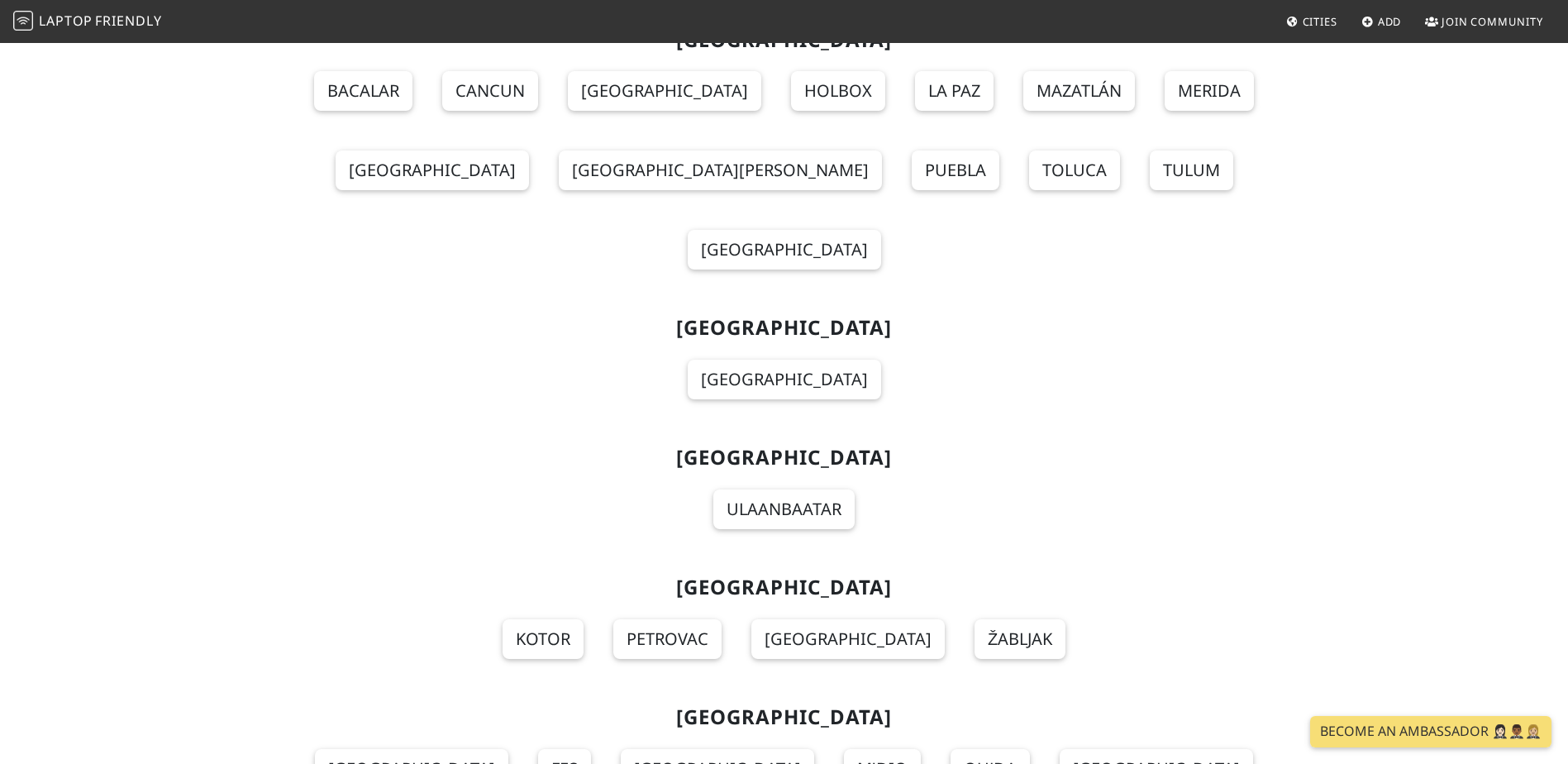
scroll to position [12839, 0]
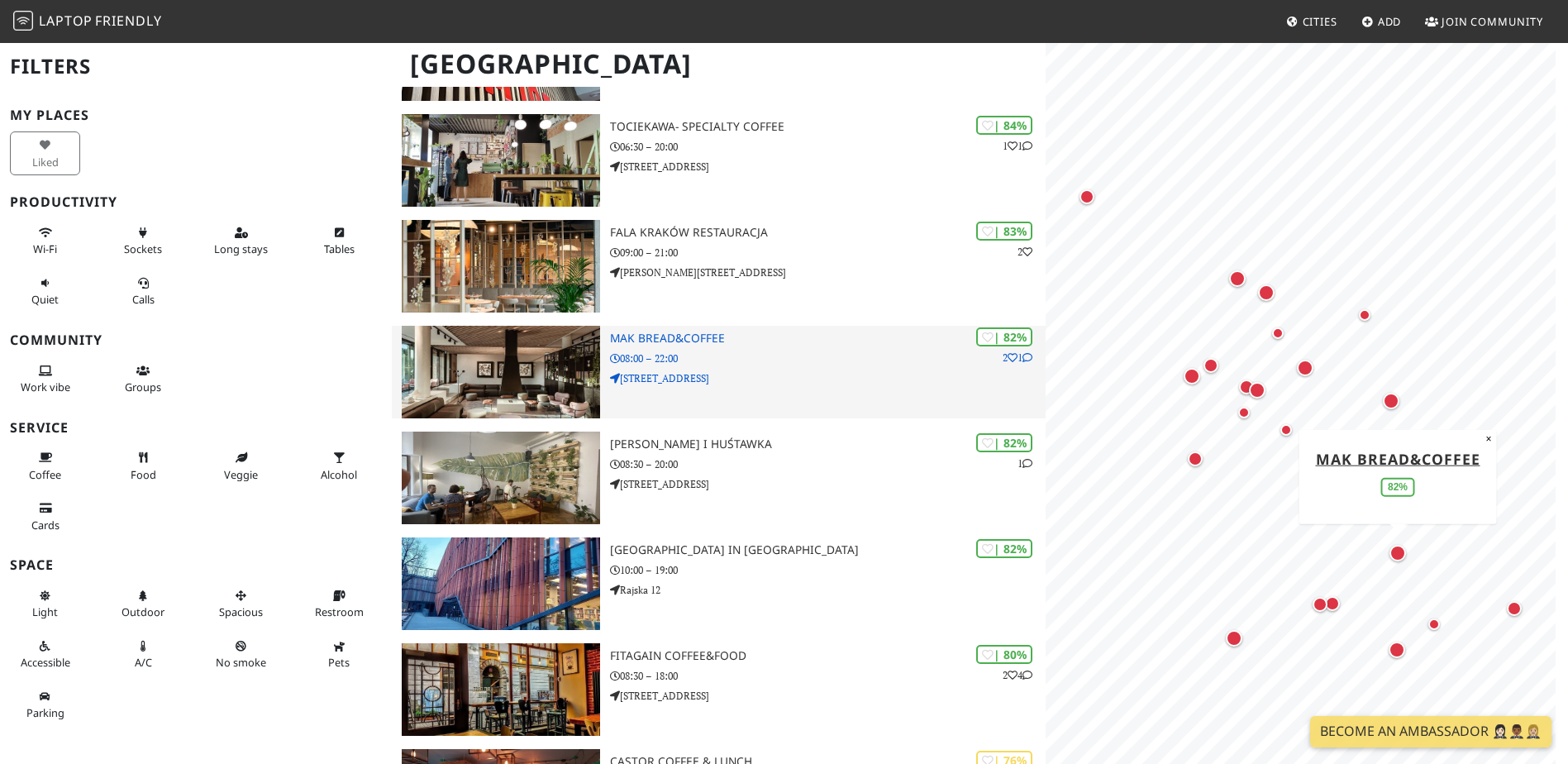
scroll to position [578, 0]
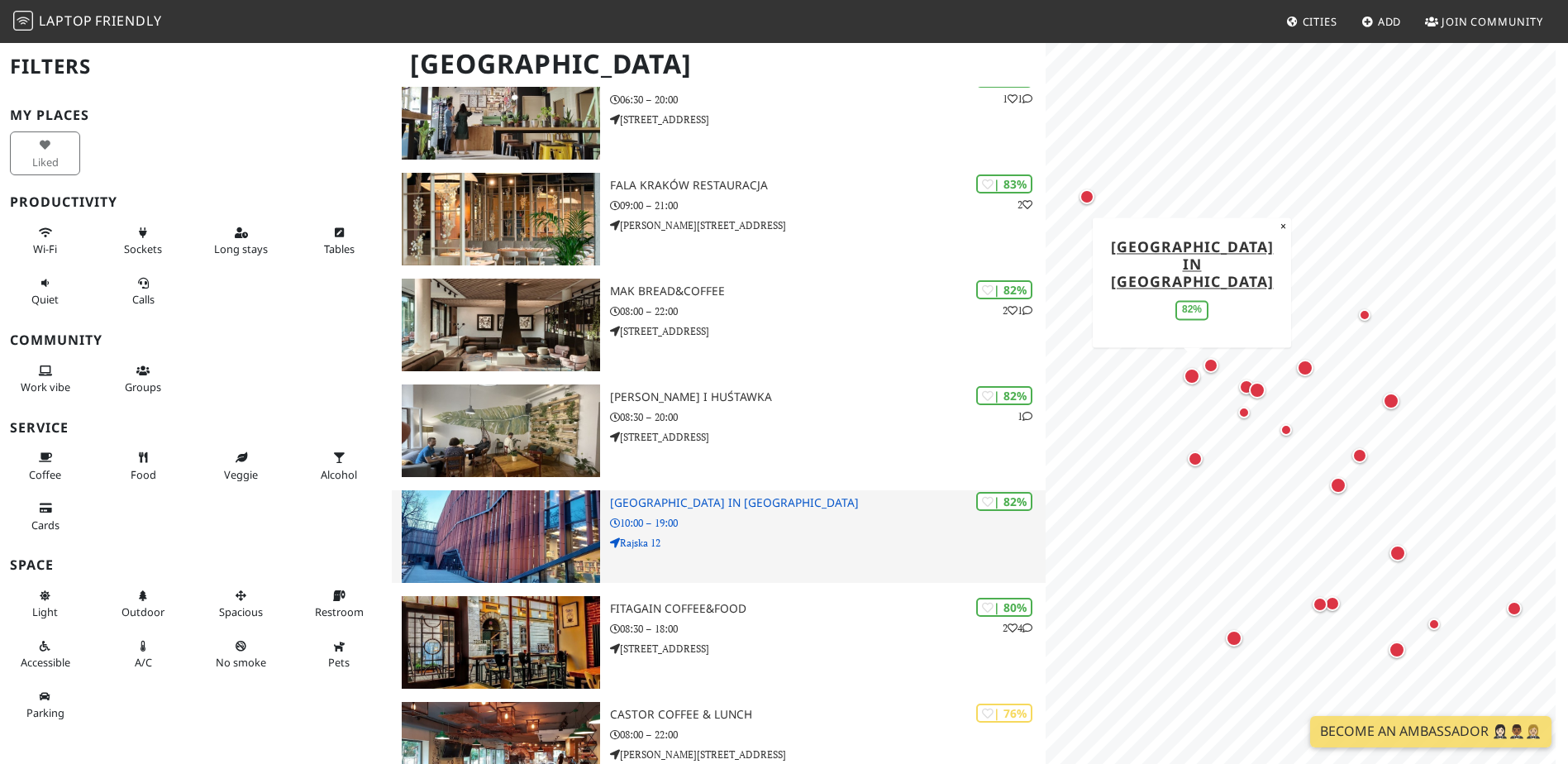
click at [792, 558] on div "| 82% [GEOGRAPHIC_DATA] in [GEOGRAPHIC_DATA] 10:00 – 19:00 [STREET_ADDRESS]" at bounding box center [828, 536] width 435 height 93
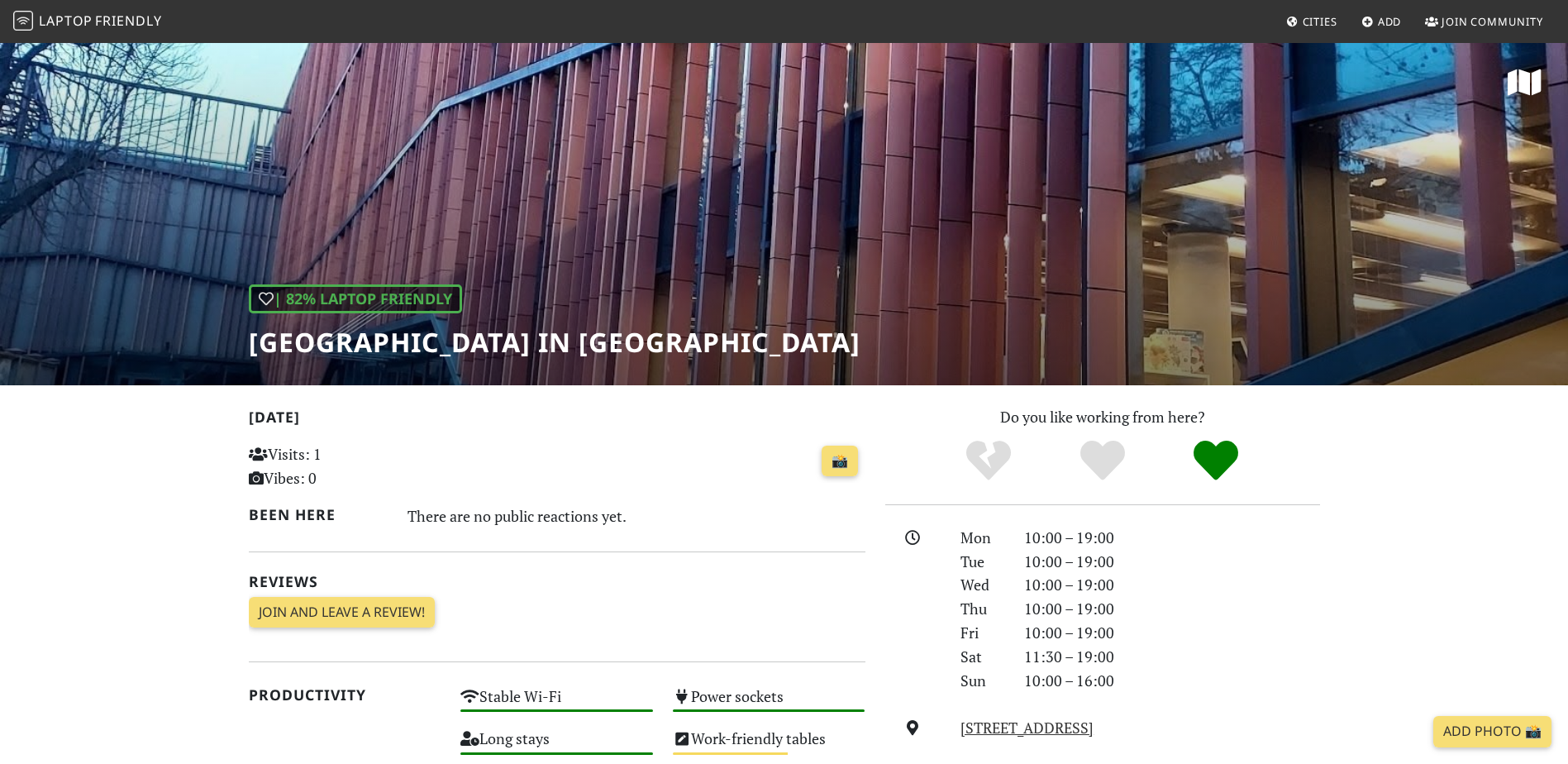
click at [767, 263] on div "| 82% Laptop Friendly [GEOGRAPHIC_DATA] in [GEOGRAPHIC_DATA]" at bounding box center [784, 213] width 1568 height 344
